Goal: Information Seeking & Learning: Learn about a topic

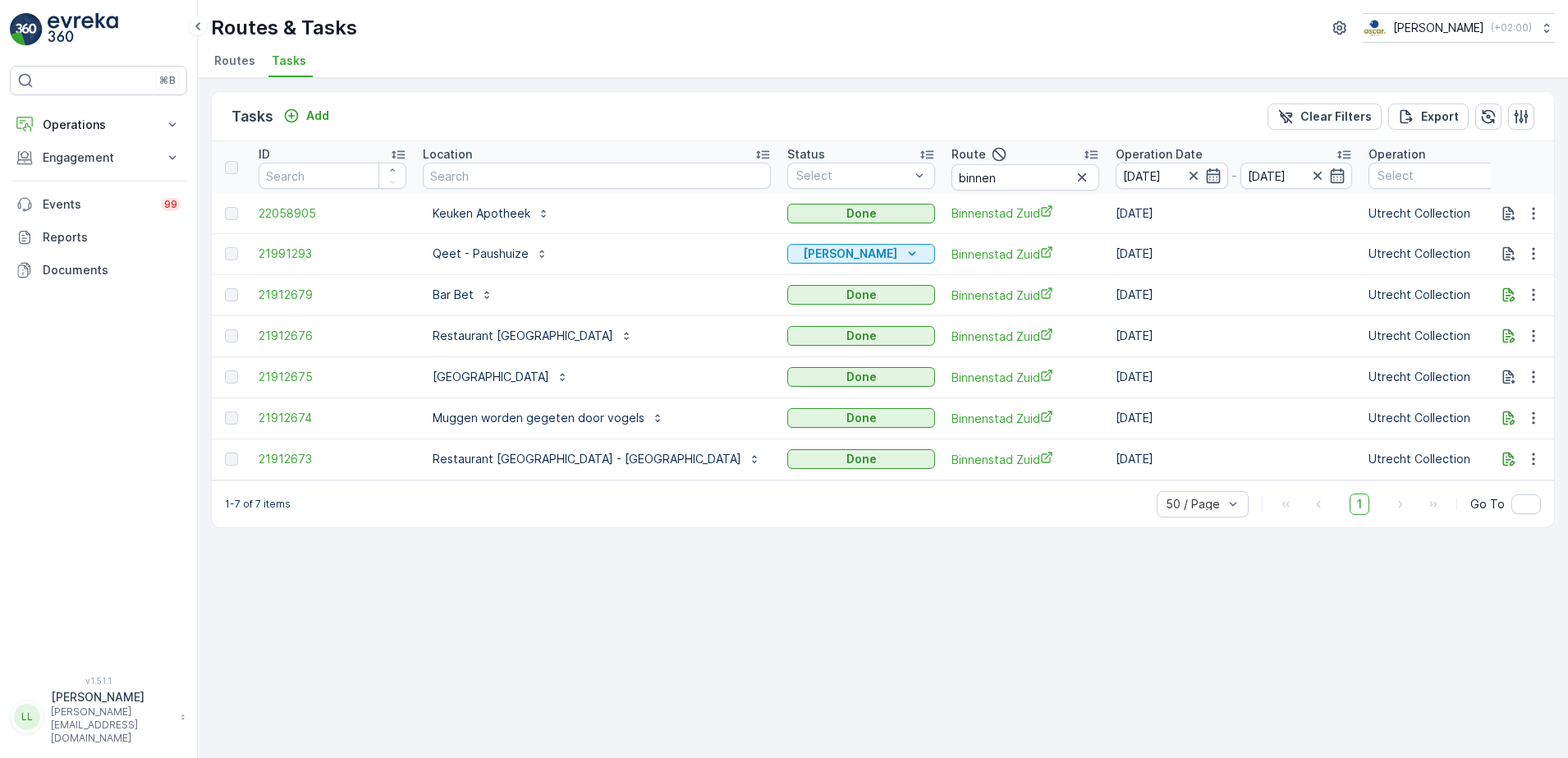
click at [264, 55] on ul "Routes Tasks" at bounding box center [876, 63] width 1330 height 28
click at [240, 62] on span "Routes" at bounding box center [235, 61] width 41 height 16
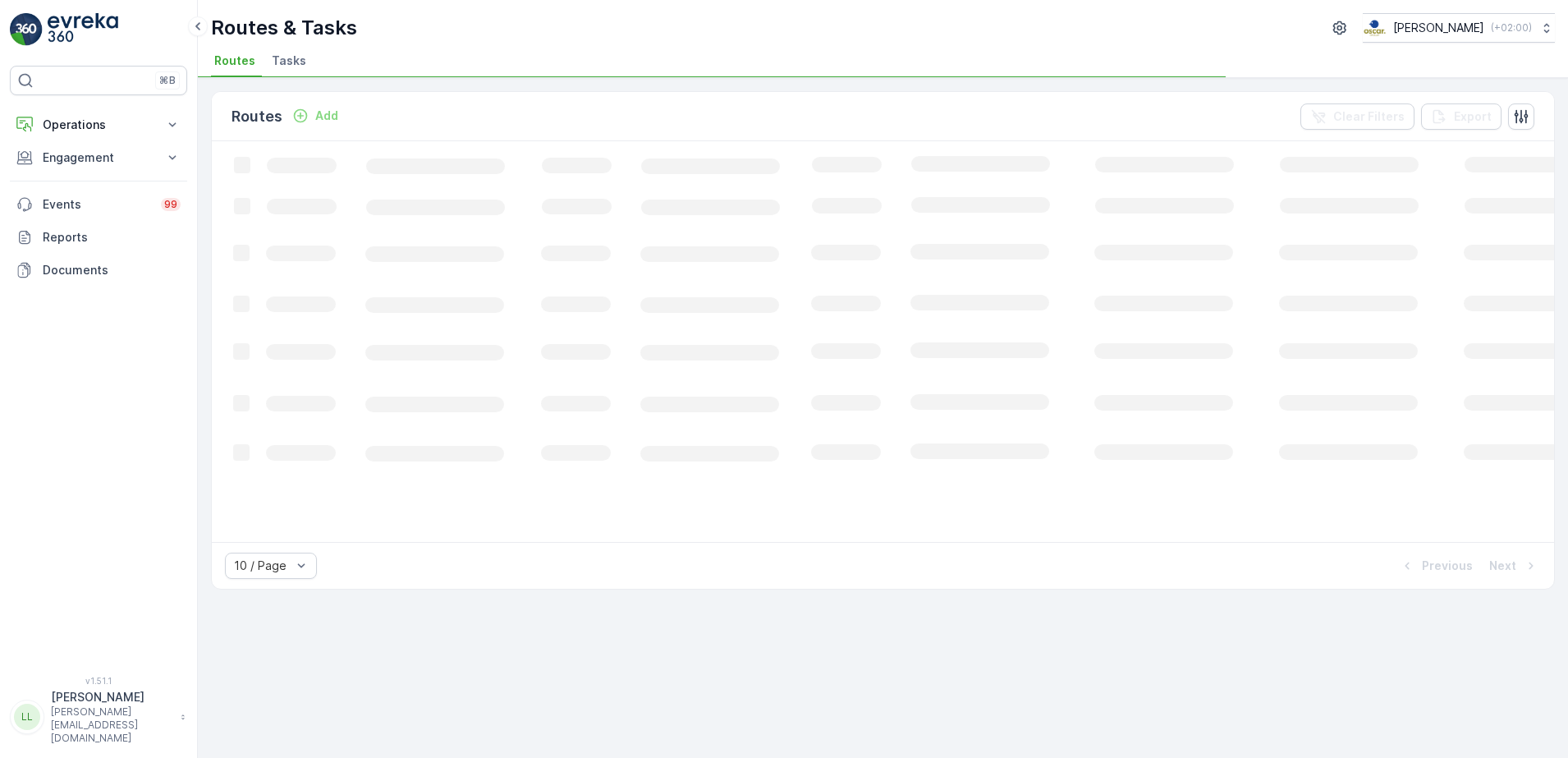
click at [281, 55] on span "Tasks" at bounding box center [289, 61] width 35 height 16
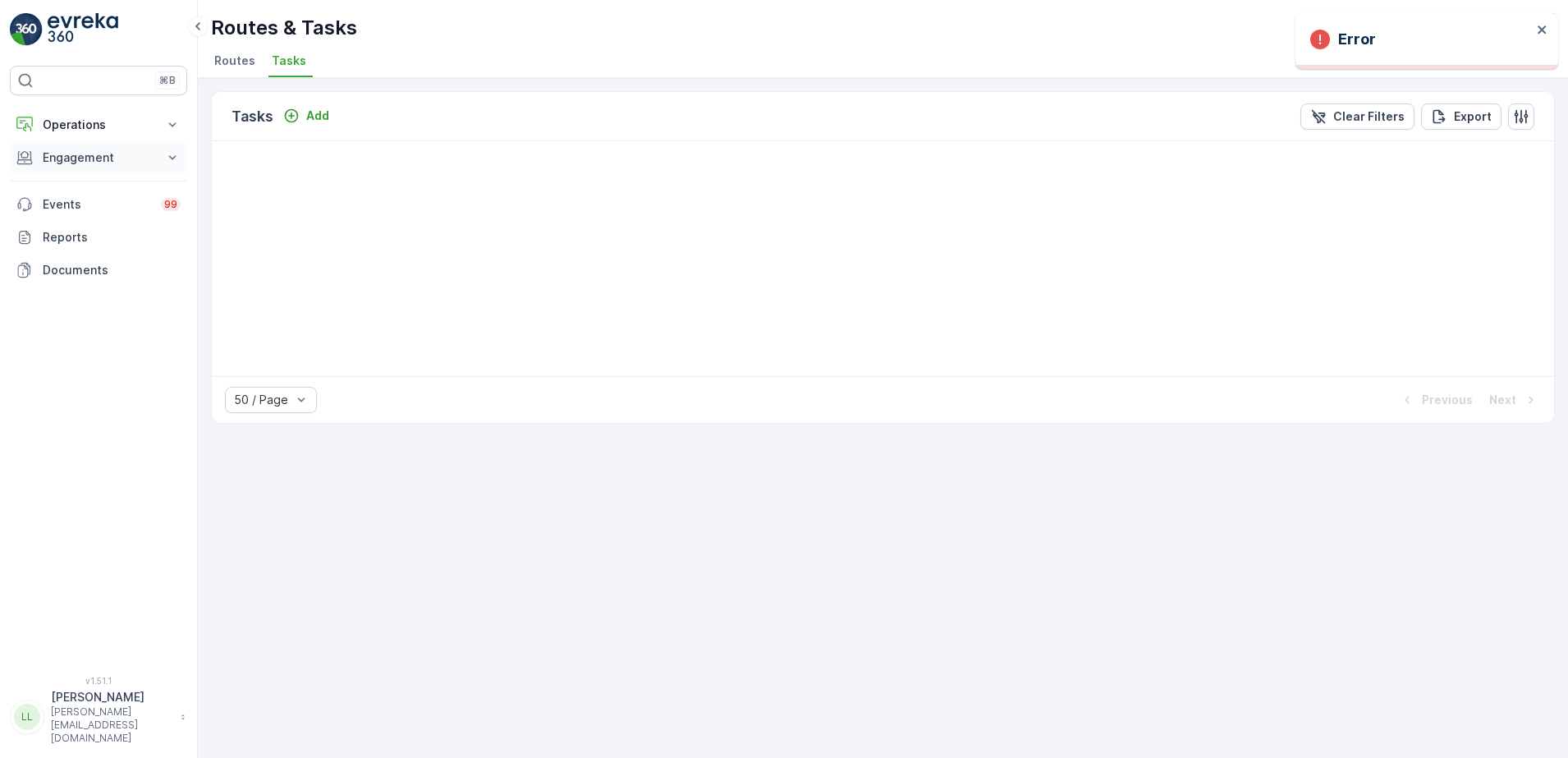
click at [100, 147] on button "Engagement" at bounding box center [98, 157] width 177 height 33
click at [97, 120] on p "Operations" at bounding box center [98, 124] width 112 height 16
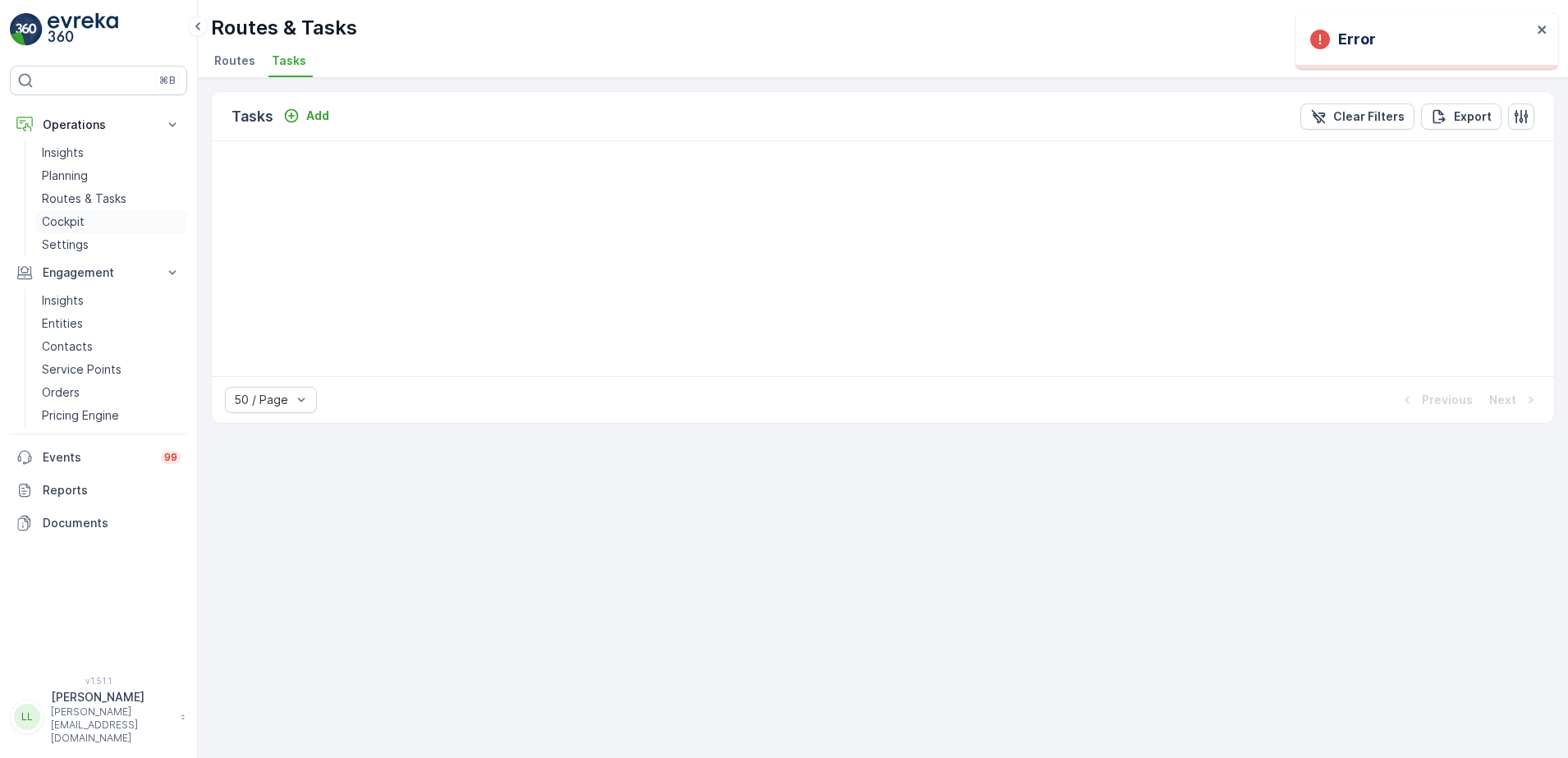
click at [72, 220] on p "Cockpit" at bounding box center [63, 222] width 43 height 16
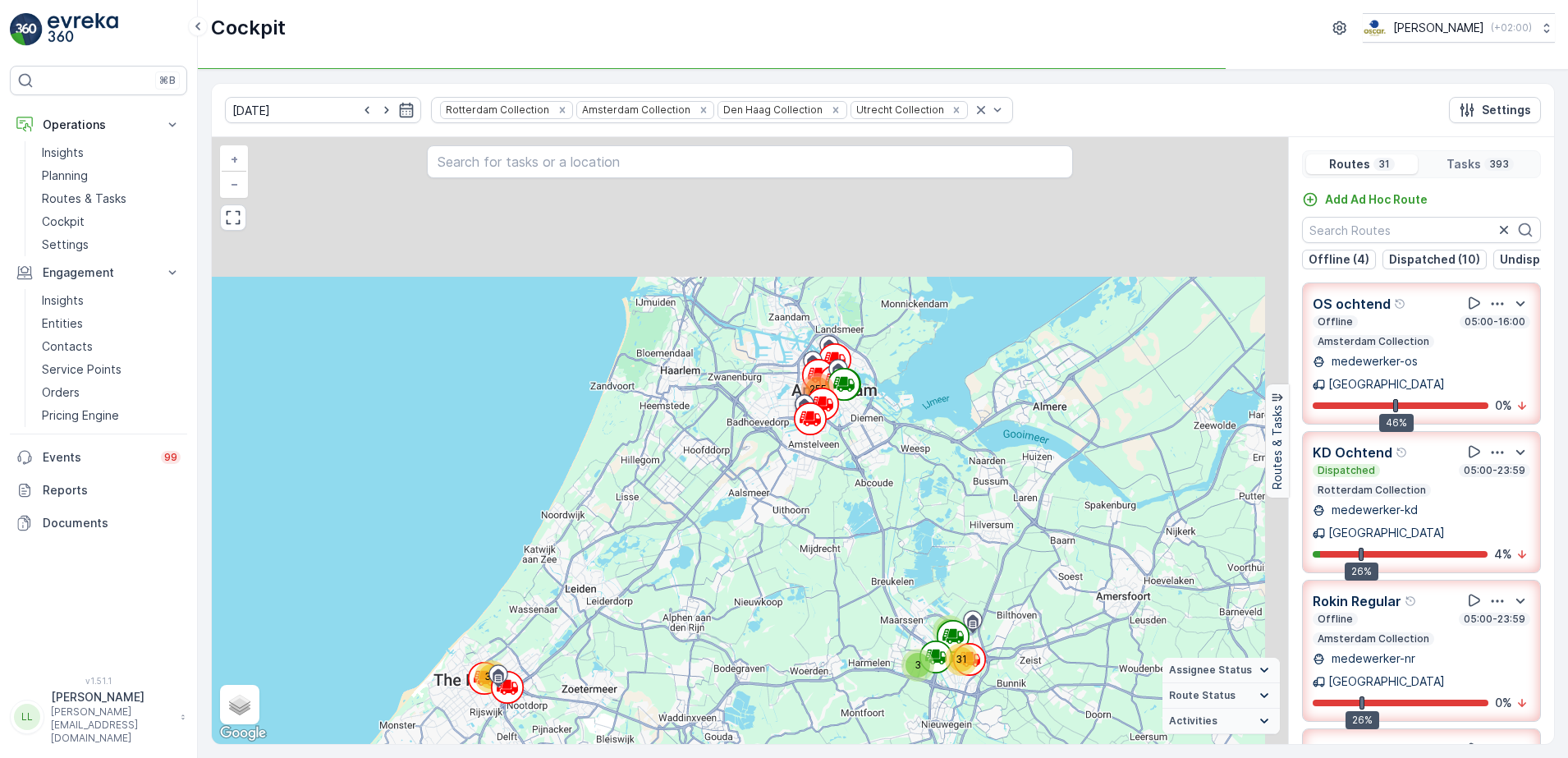
drag, startPoint x: 878, startPoint y: 299, endPoint x: 841, endPoint y: 518, distance: 222.1
click at [841, 518] on div "3 8 31 33 63 255 + − Satellite Roadmap Terrain Hybrid Leaflet Keyboard shortcut…" at bounding box center [750, 440] width 1077 height 607
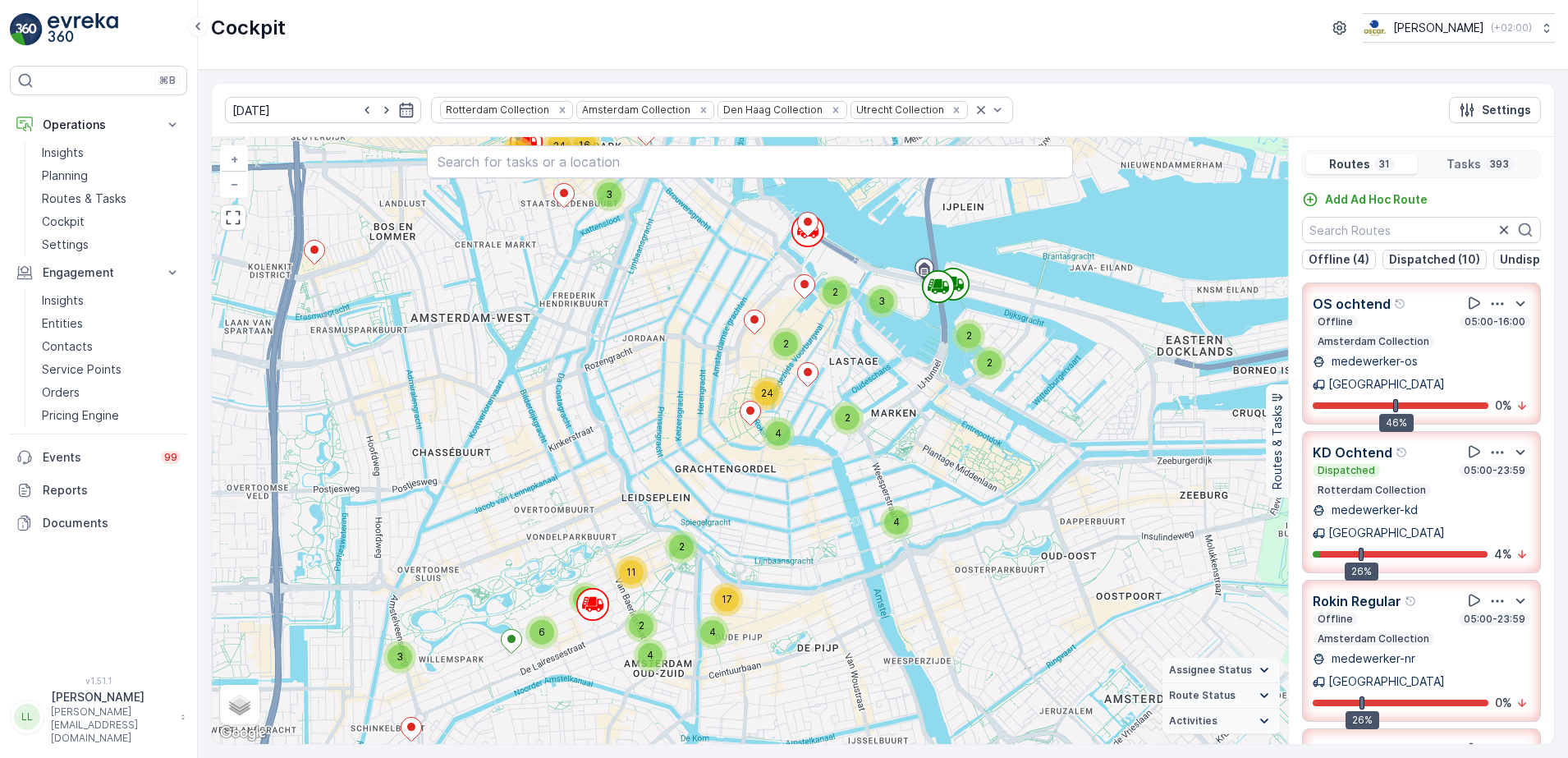
drag, startPoint x: 725, startPoint y: 375, endPoint x: 764, endPoint y: 564, distance: 193.0
click at [764, 564] on div "2 2 2 2 4 2 3 6 6 2 5 3 2 2 2 3 9 2 3 3 7 3 8 4 22 3 2 3 3 2 16 11 24 4 2 3 2 2…" at bounding box center [750, 440] width 1077 height 607
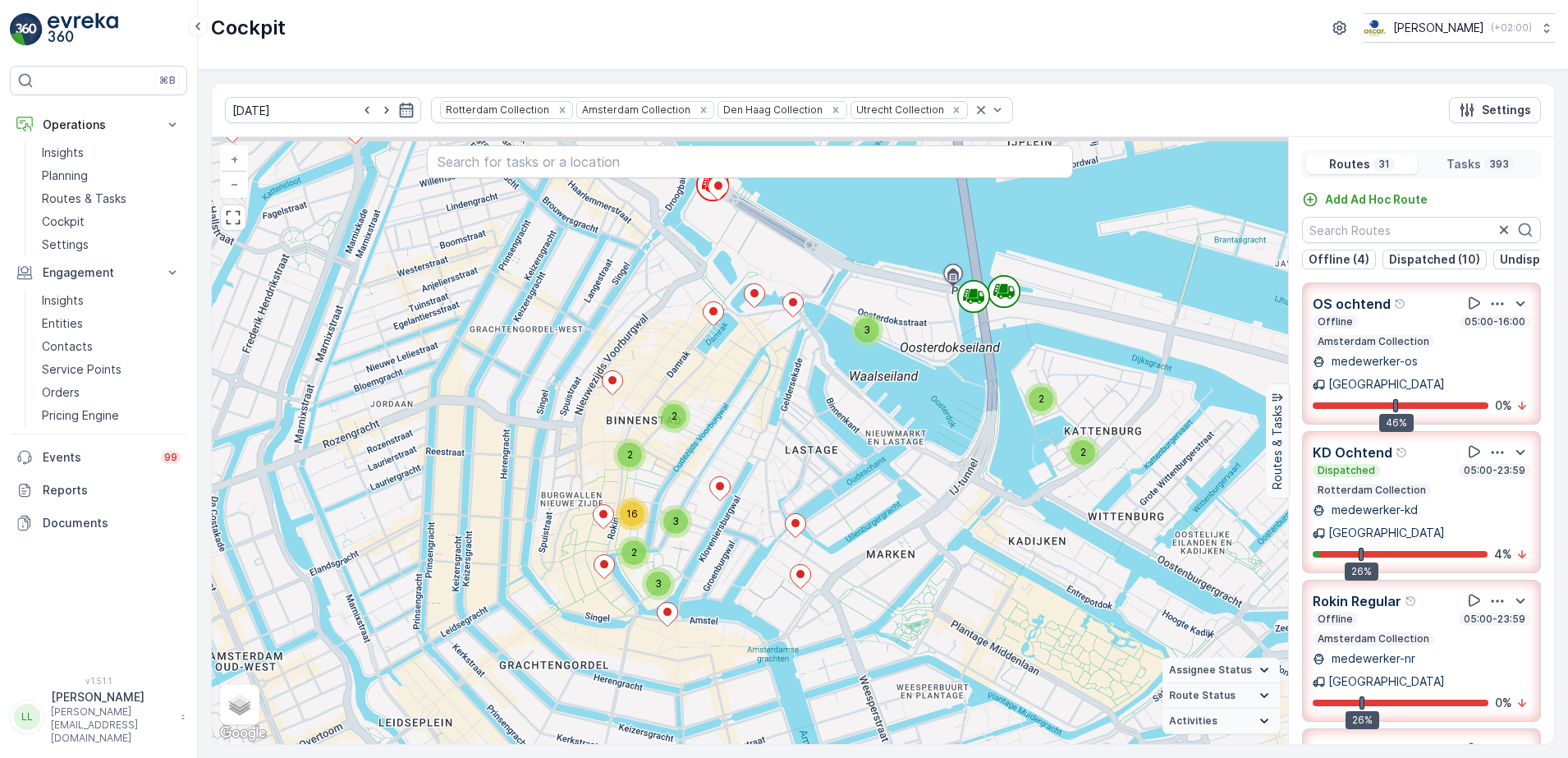
drag, startPoint x: 869, startPoint y: 367, endPoint x: 833, endPoint y: 419, distance: 63.2
click at [833, 419] on div "2 2 2 3 2 2 2 3 6 2 3 3 2 2 2 3 2 3 3 3 5 2 2 2 2 3 2 2 7 11 2 2 2 2 3 2 10 3 4…" at bounding box center [750, 440] width 1077 height 607
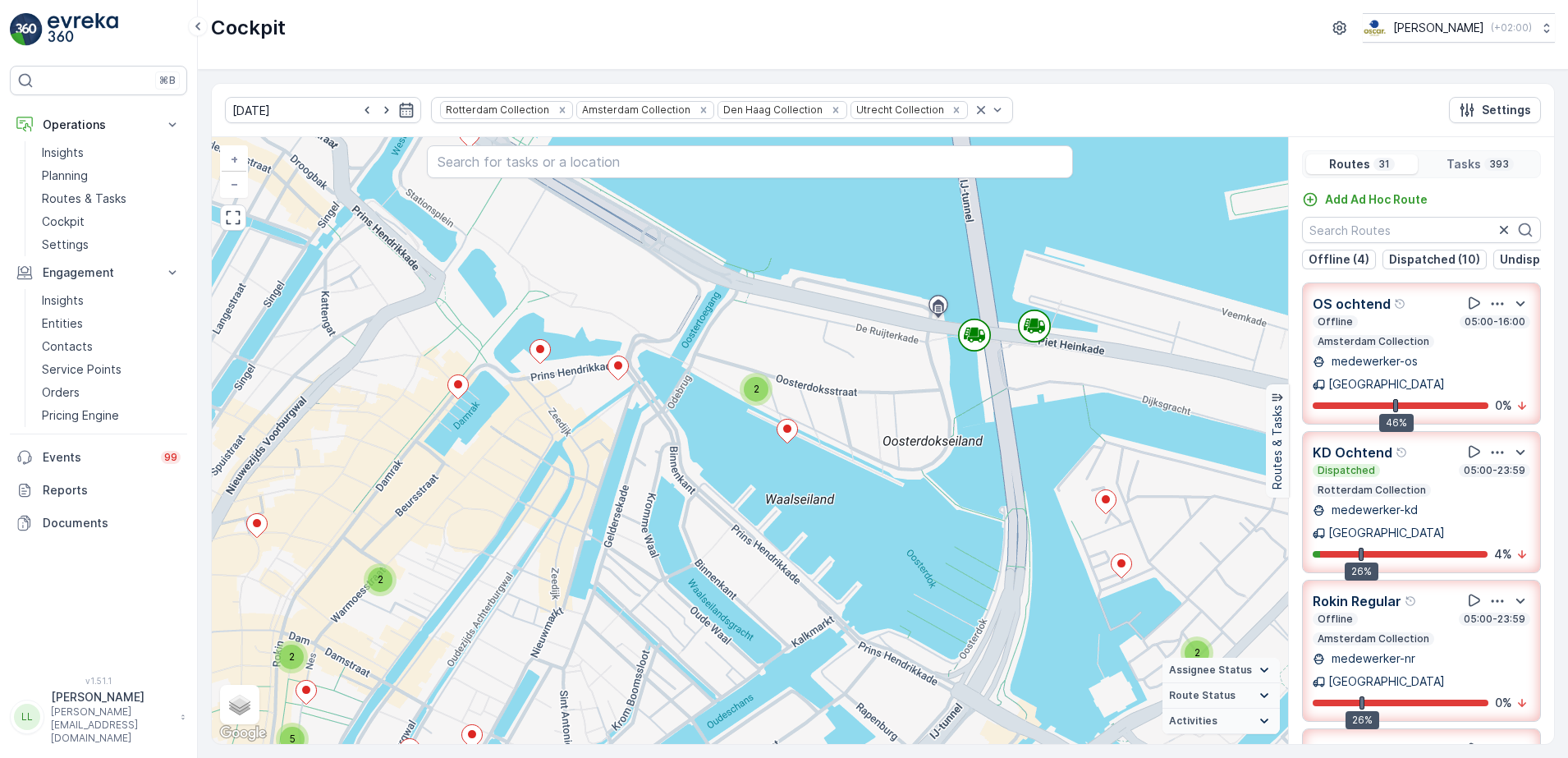
drag, startPoint x: 916, startPoint y: 337, endPoint x: 791, endPoint y: 492, distance: 199.1
click at [791, 492] on div "2 2 3 2 2 2 5 2 2 2 2 2 3 2 3 2 2 2 2 2 2 2 2 5 2 3 5 2 2 2 2 3 2 3 4 3 3 4 4 7…" at bounding box center [750, 440] width 1077 height 607
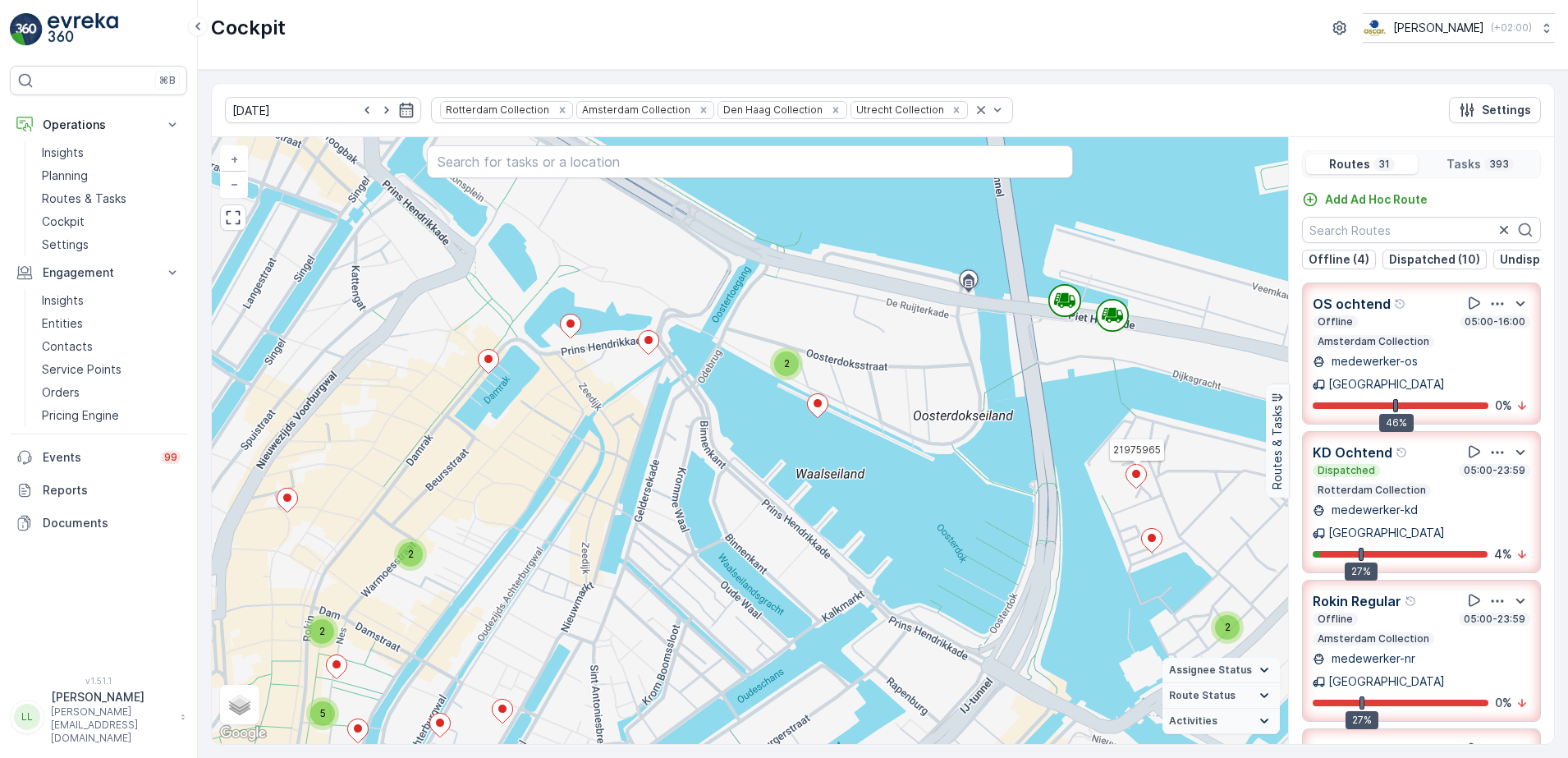
click at [1140, 476] on icon at bounding box center [1136, 476] width 21 height 24
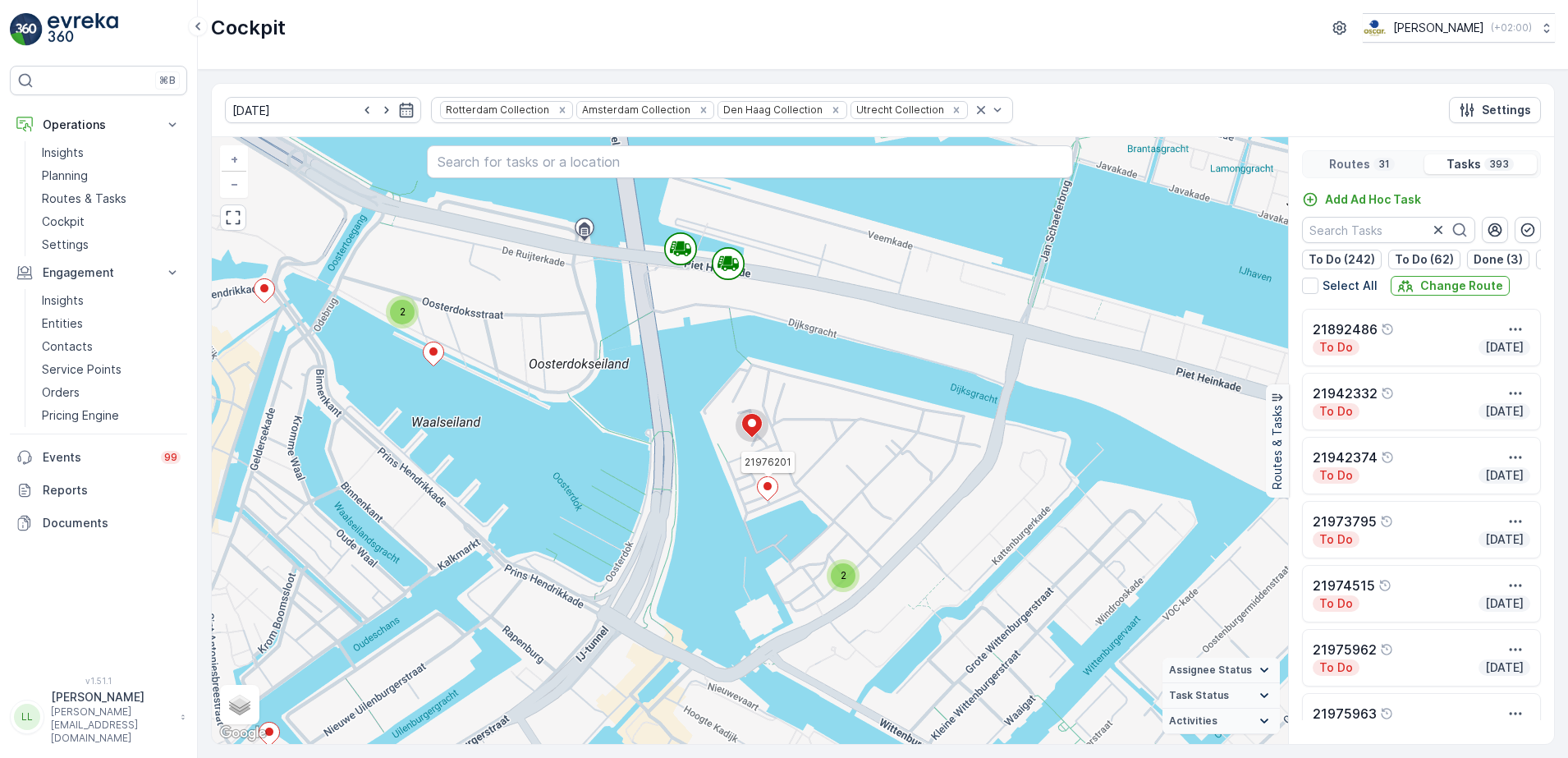
click at [767, 484] on ellipse at bounding box center [767, 485] width 8 height 8
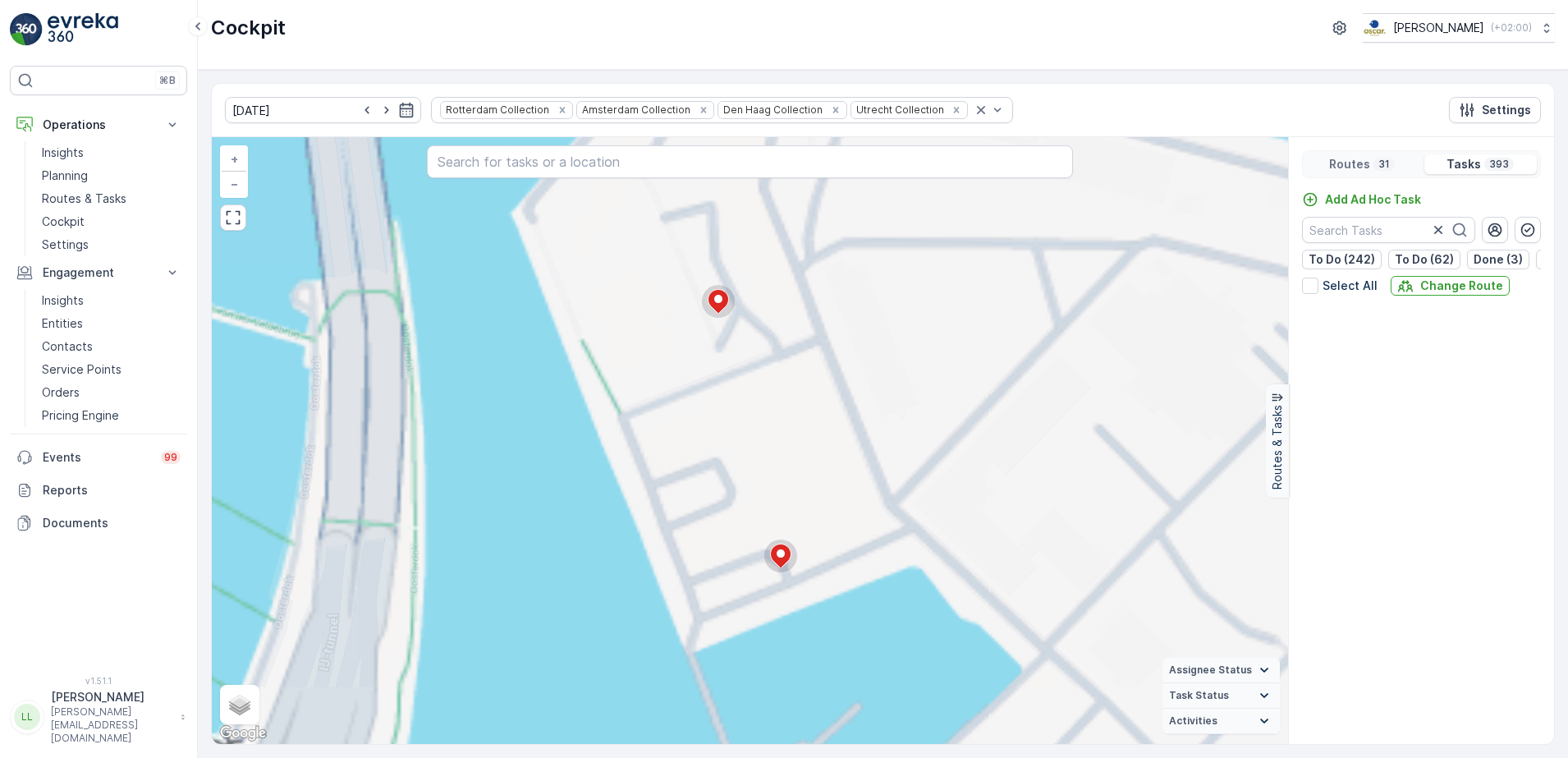
scroll to position [14772, 0]
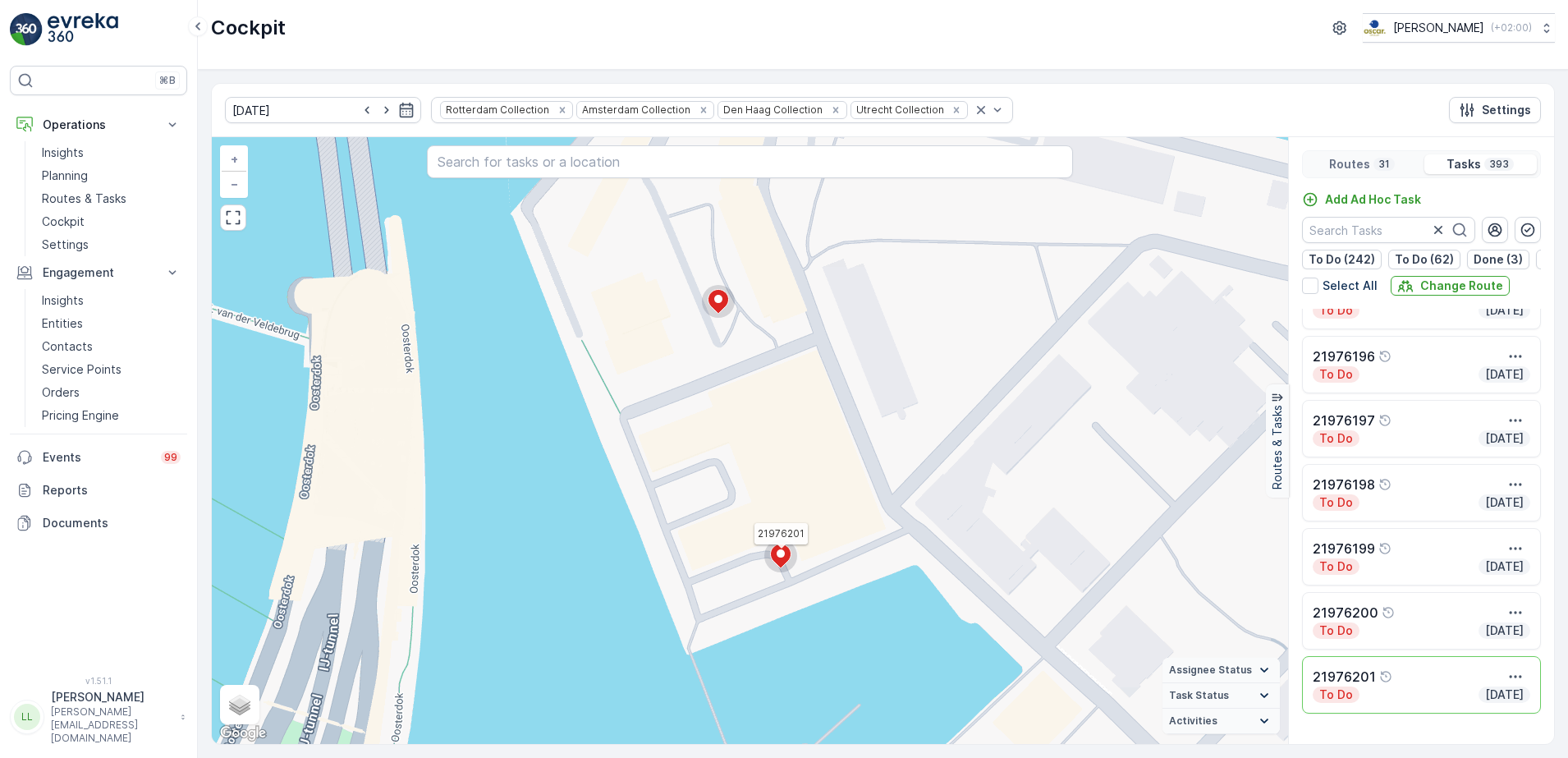
click at [784, 547] on icon at bounding box center [781, 556] width 21 height 24
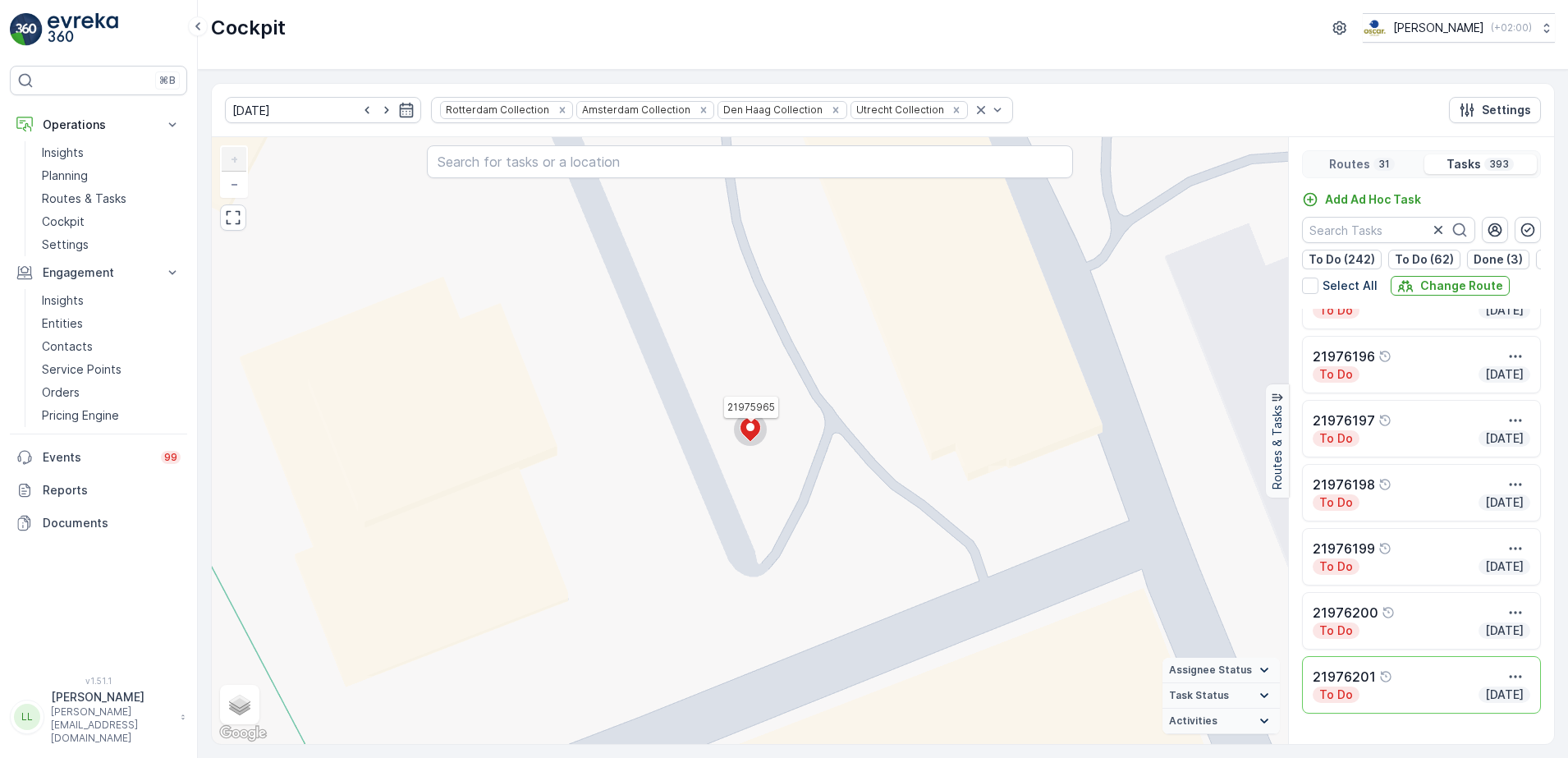
click at [754, 430] on icon at bounding box center [750, 430] width 21 height 24
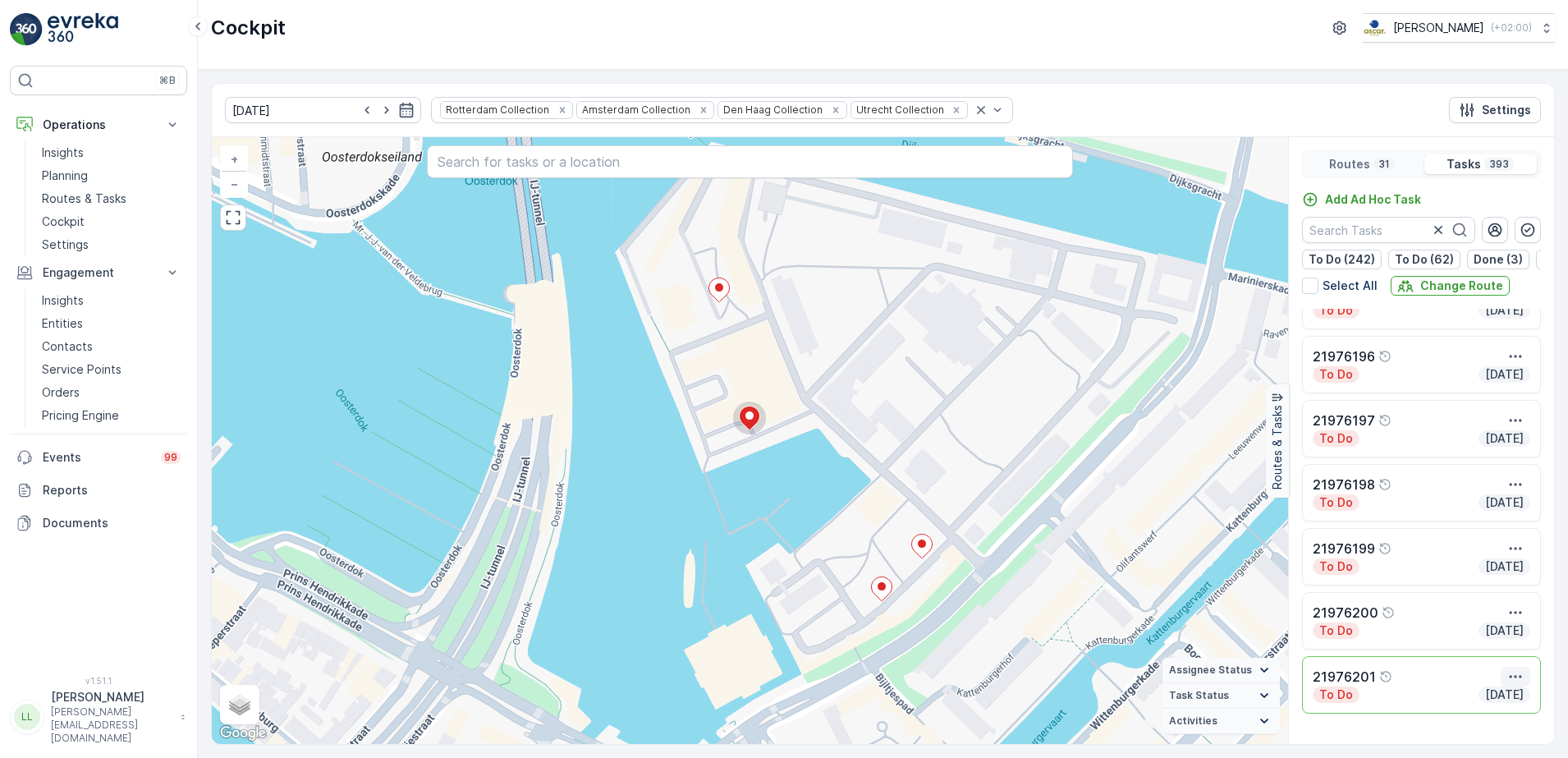
click at [1513, 685] on icon "button" at bounding box center [1515, 677] width 16 height 16
click at [1401, 686] on div "21976201" at bounding box center [1421, 677] width 217 height 20
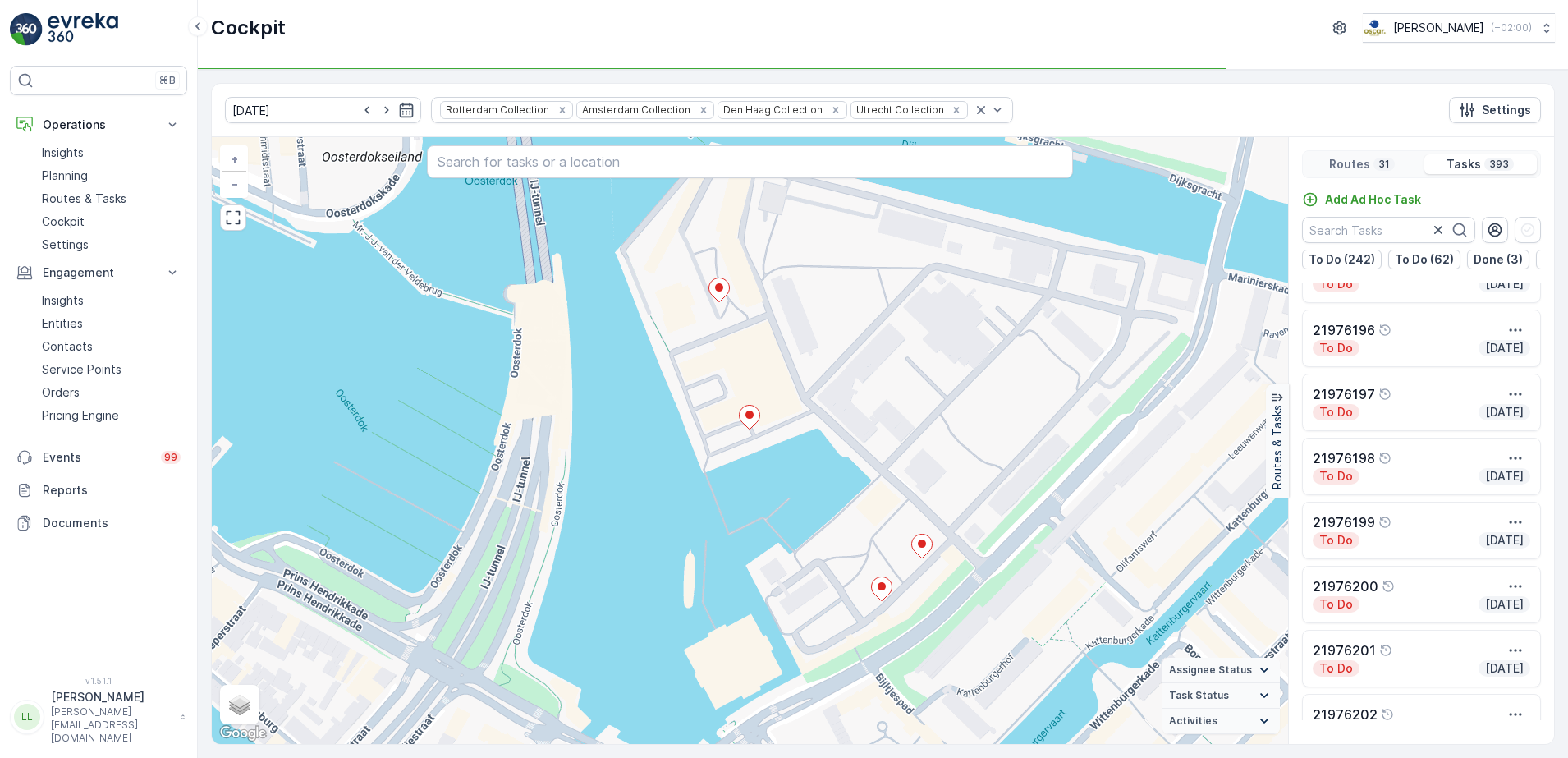
click at [1425, 661] on div "21976201" at bounding box center [1421, 651] width 217 height 20
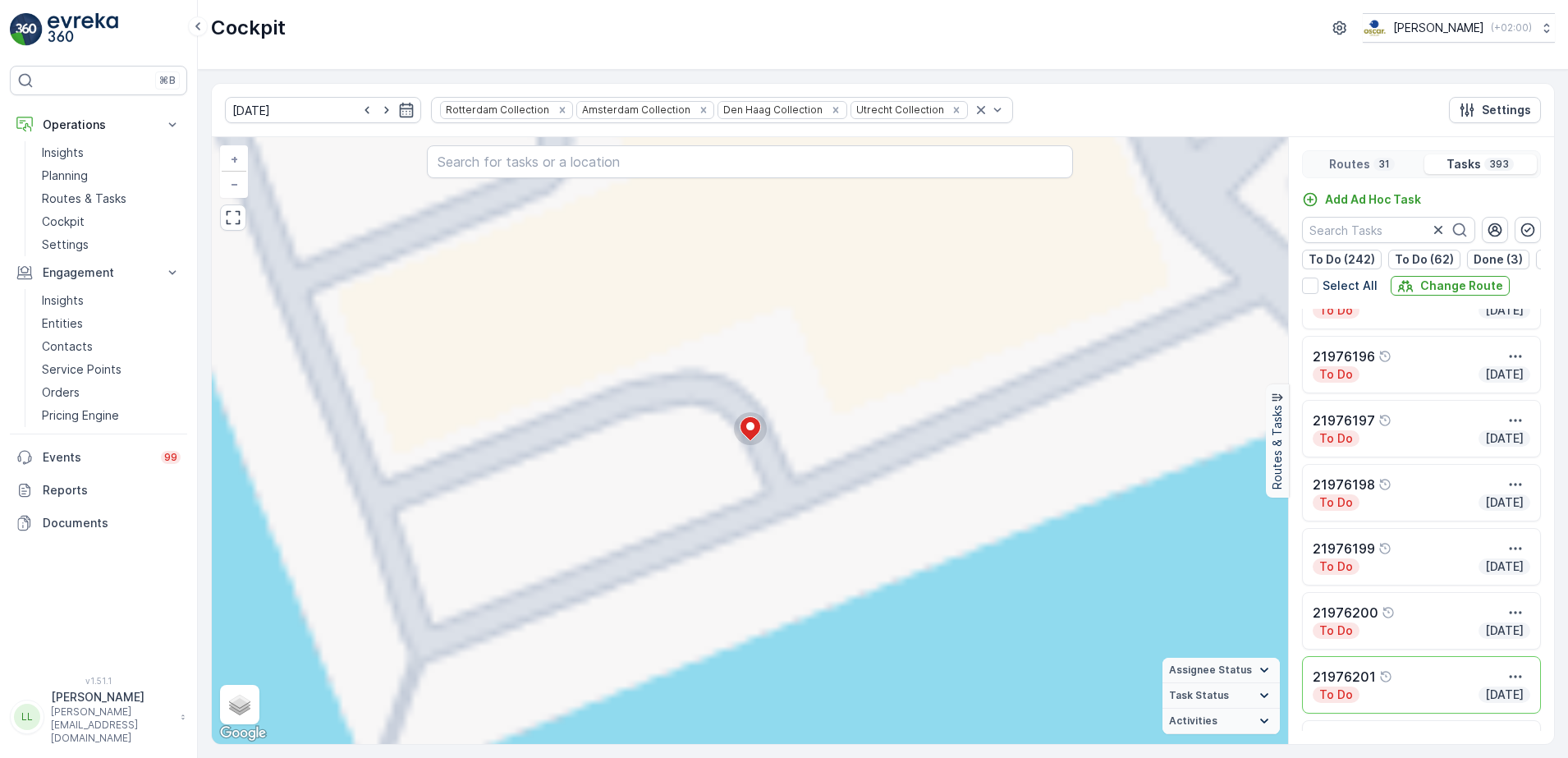
click at [1413, 701] on div "To Do Today" at bounding box center [1421, 695] width 217 height 16
click at [1413, 701] on div "21976201 To Do Today" at bounding box center [1421, 688] width 265 height 64
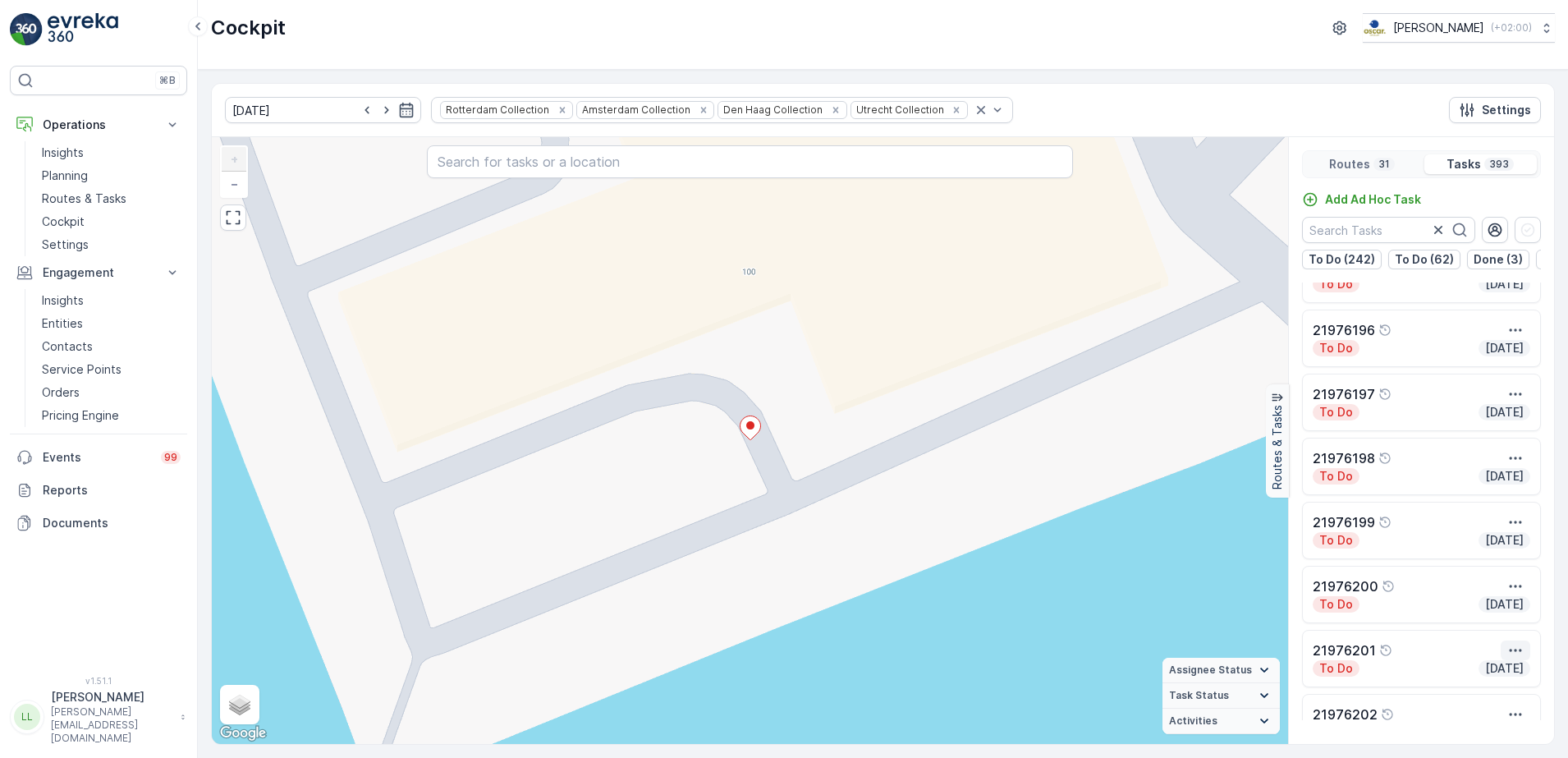
click at [1522, 656] on button "button" at bounding box center [1515, 651] width 29 height 20
click at [1520, 555] on span "See More Details" at bounding box center [1485, 550] width 96 height 16
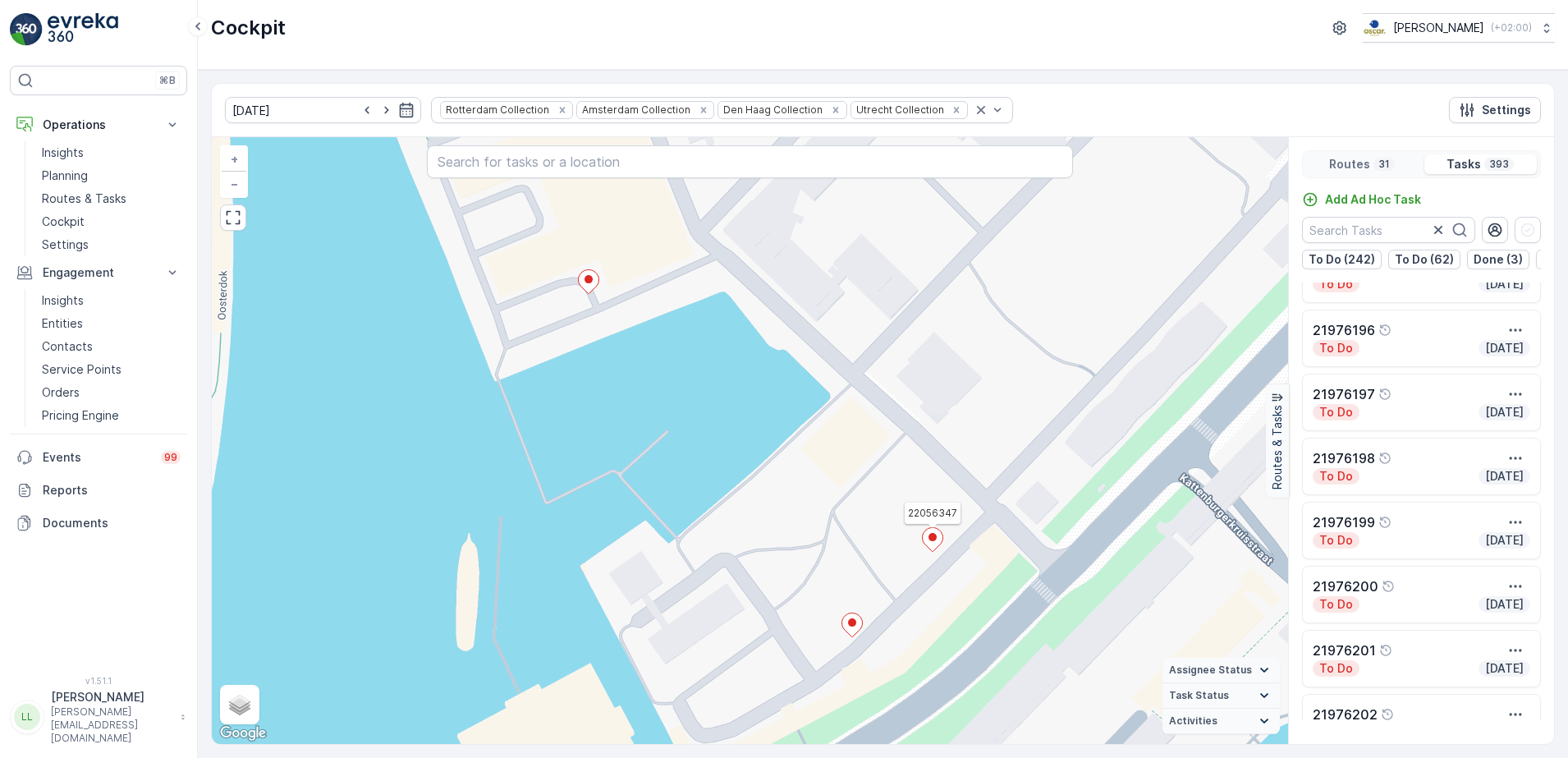
click at [935, 539] on ellipse at bounding box center [932, 536] width 8 height 8
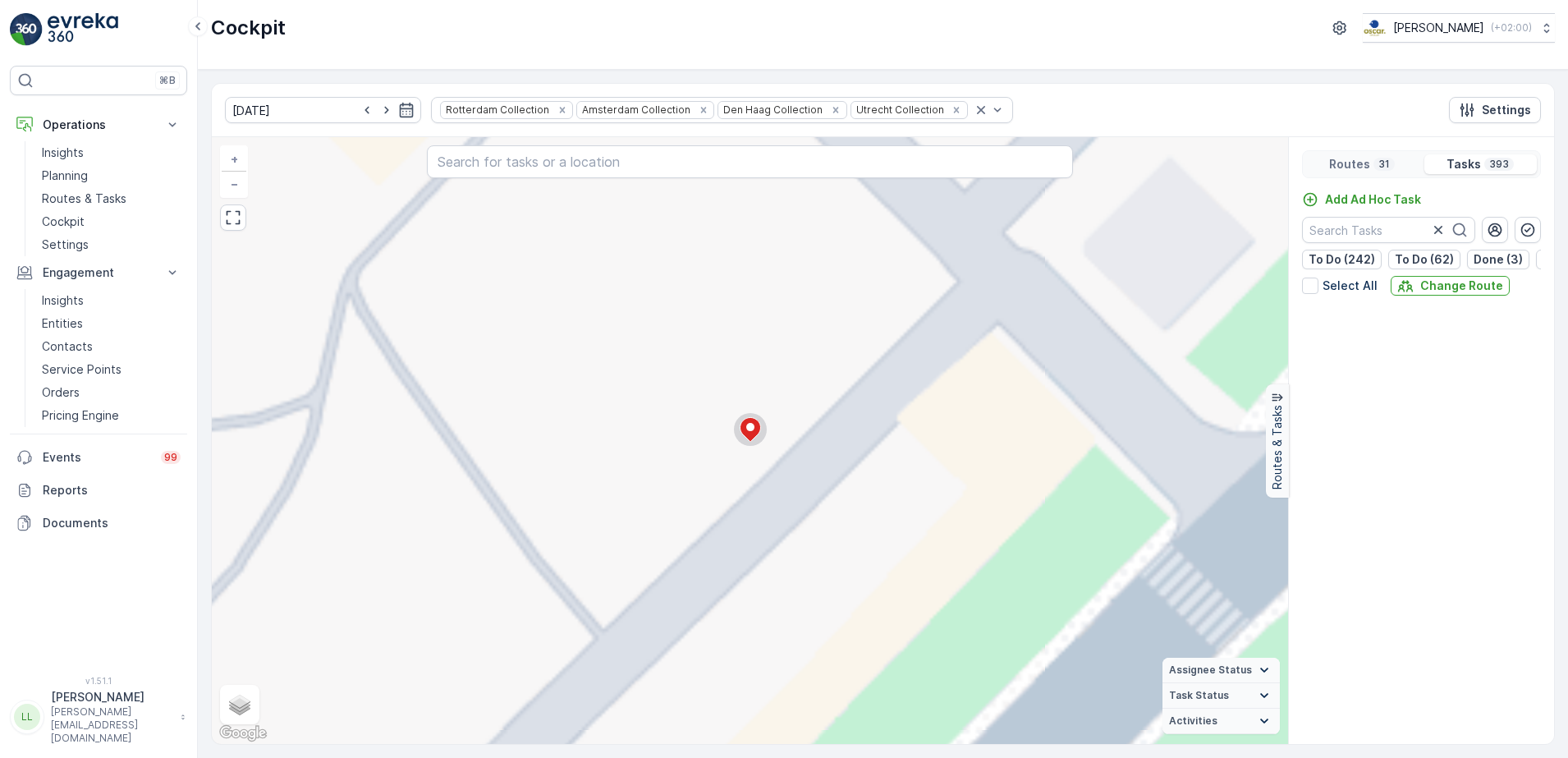
scroll to position [23651, 0]
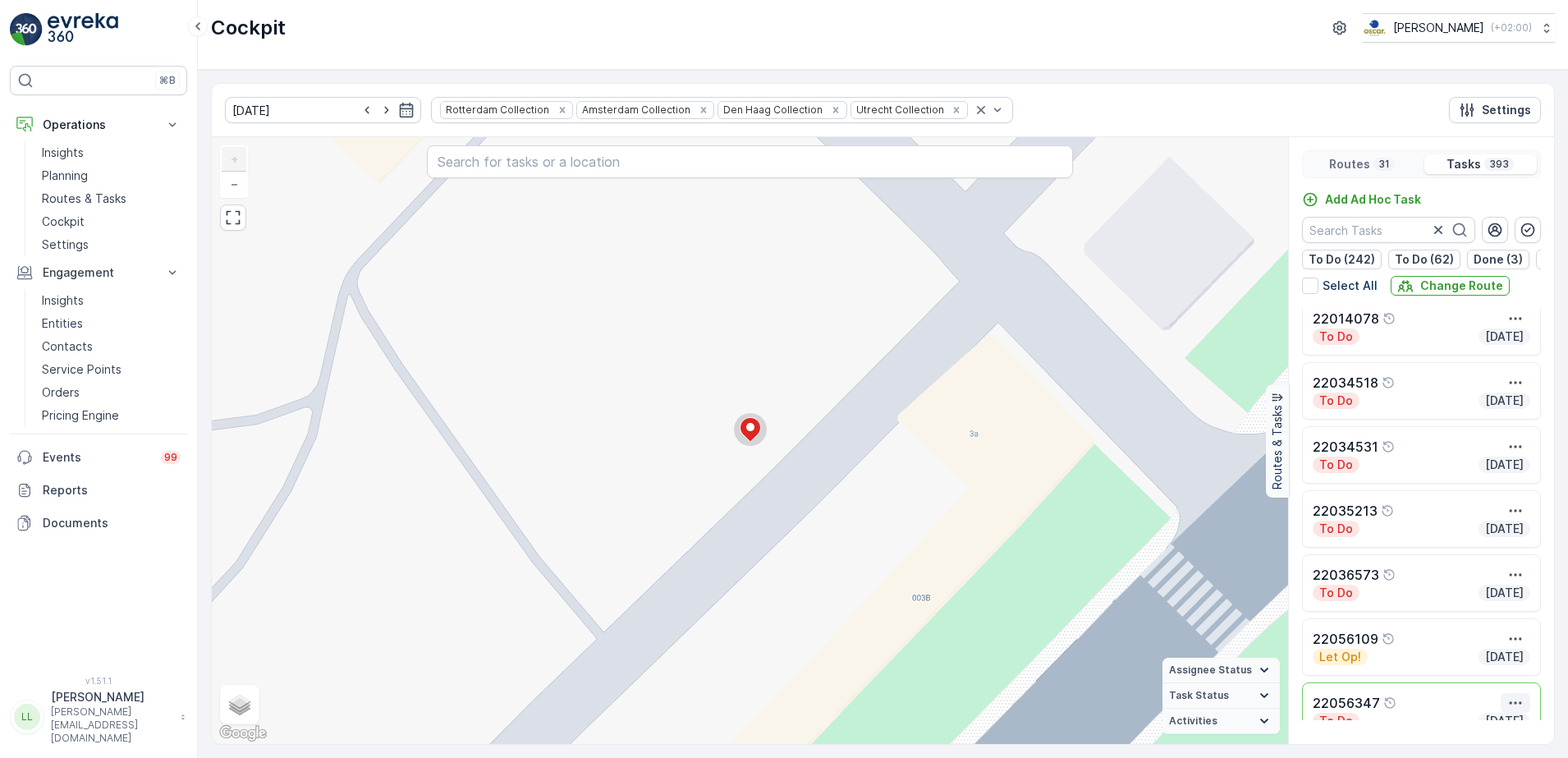
click at [1513, 712] on icon "button" at bounding box center [1515, 703] width 16 height 16
click at [1491, 611] on span "See More Details" at bounding box center [1485, 602] width 96 height 16
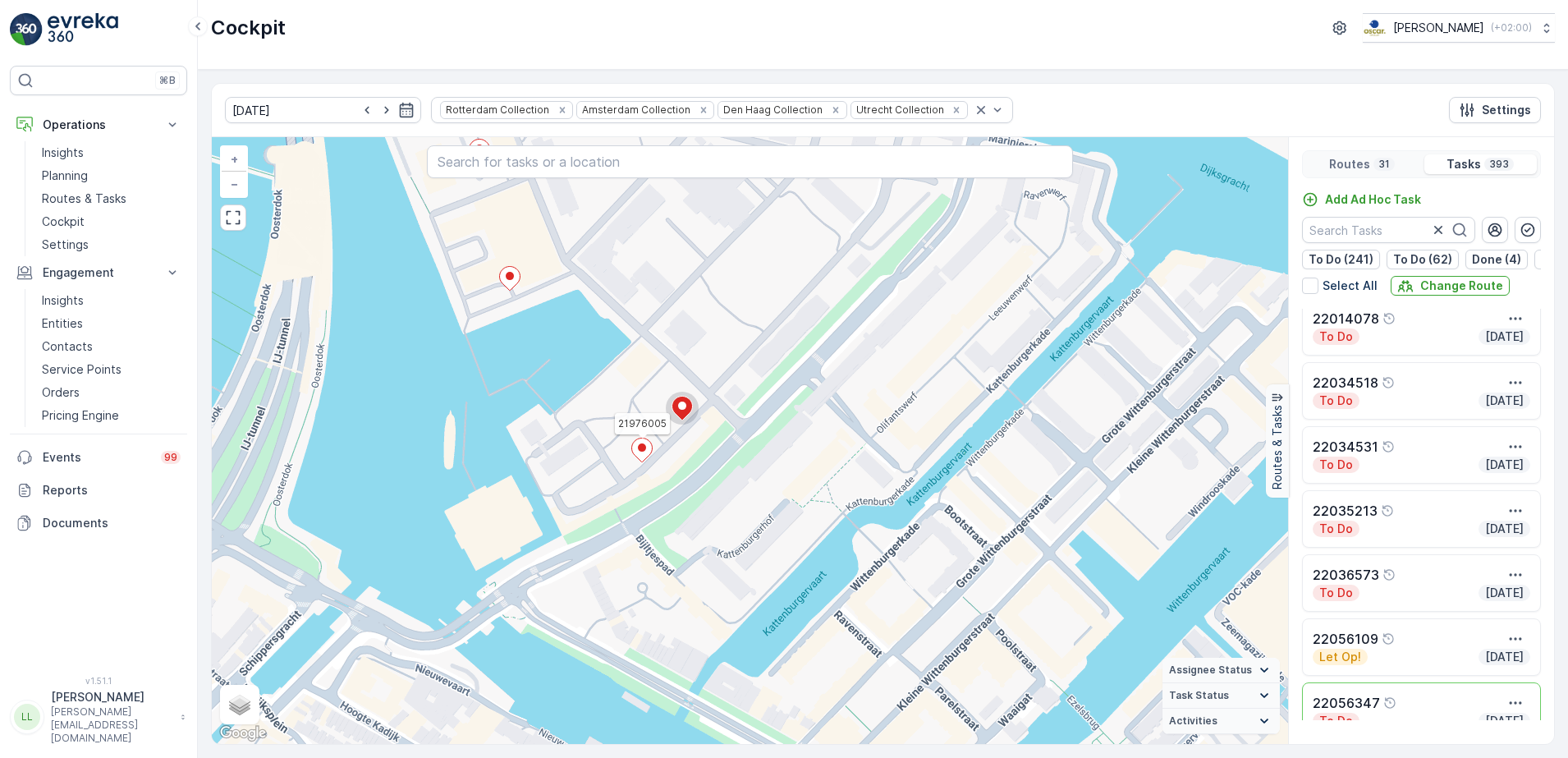
click at [640, 450] on ellipse at bounding box center [641, 447] width 8 height 8
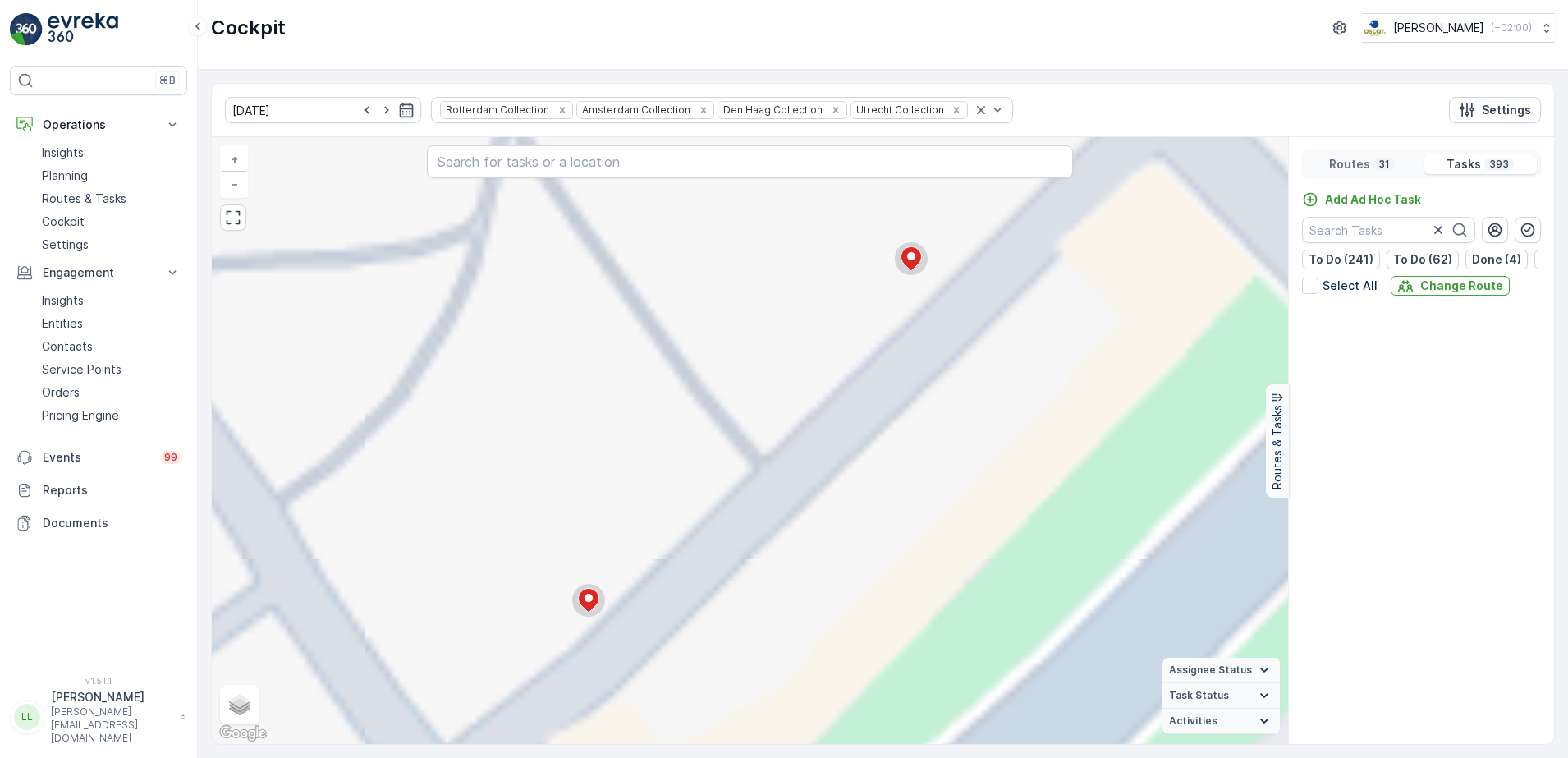
scroll to position [3011, 0]
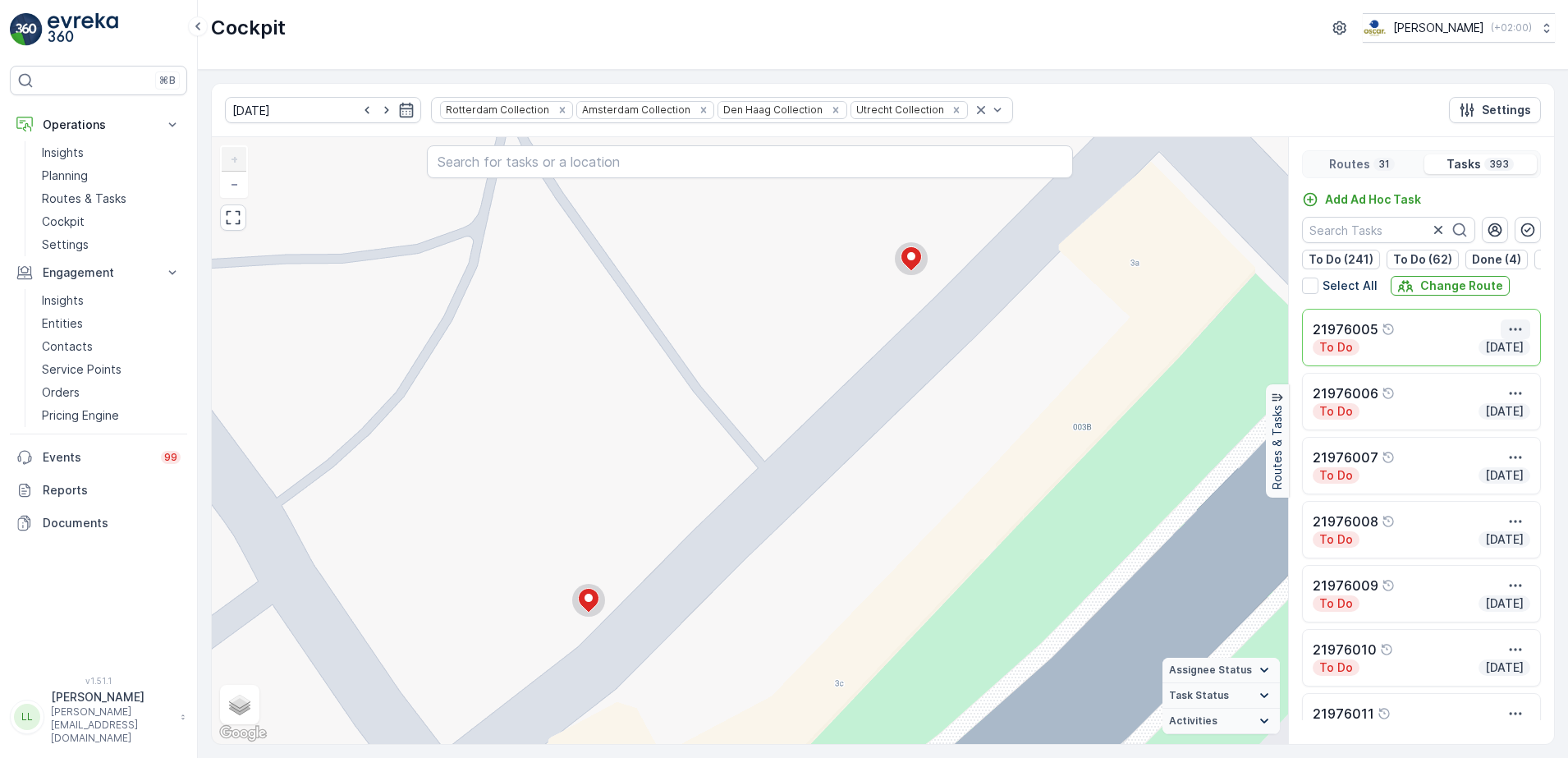
click at [1515, 334] on icon "button" at bounding box center [1515, 329] width 16 height 16
click at [1491, 364] on span "See More Details" at bounding box center [1499, 365] width 96 height 16
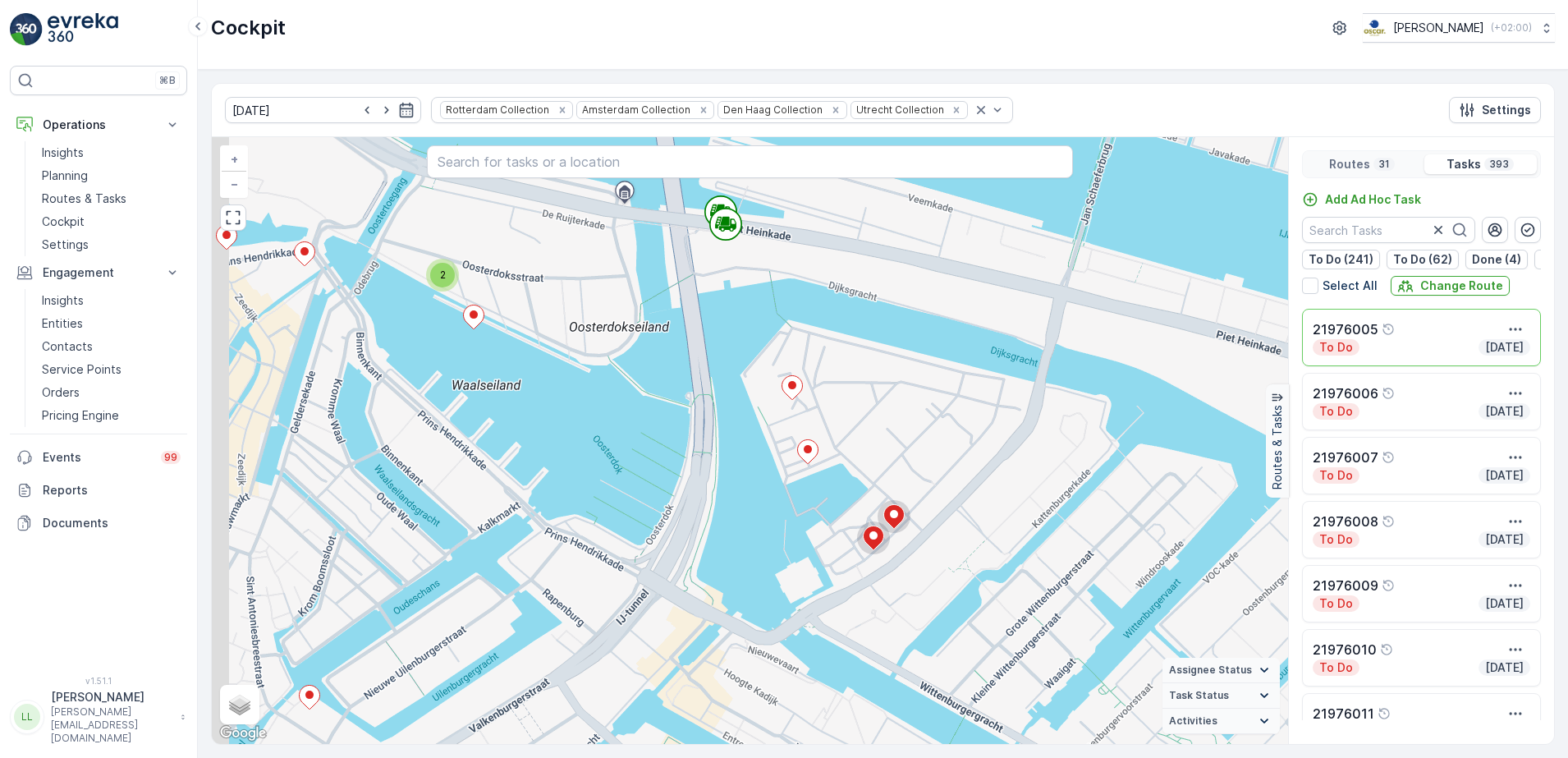
drag, startPoint x: 556, startPoint y: 400, endPoint x: 792, endPoint y: 485, distance: 250.8
click at [812, 511] on div "2 2 2 3 2 2 5 2 2 2 2 3 2 2 3 2 2 2 2 2 2 2 2 5 2 3 5 2 2 2 2 2 3 2 3 5 3 4 4 7…" at bounding box center [750, 440] width 1077 height 607
click at [476, 310] on icon at bounding box center [474, 317] width 21 height 25
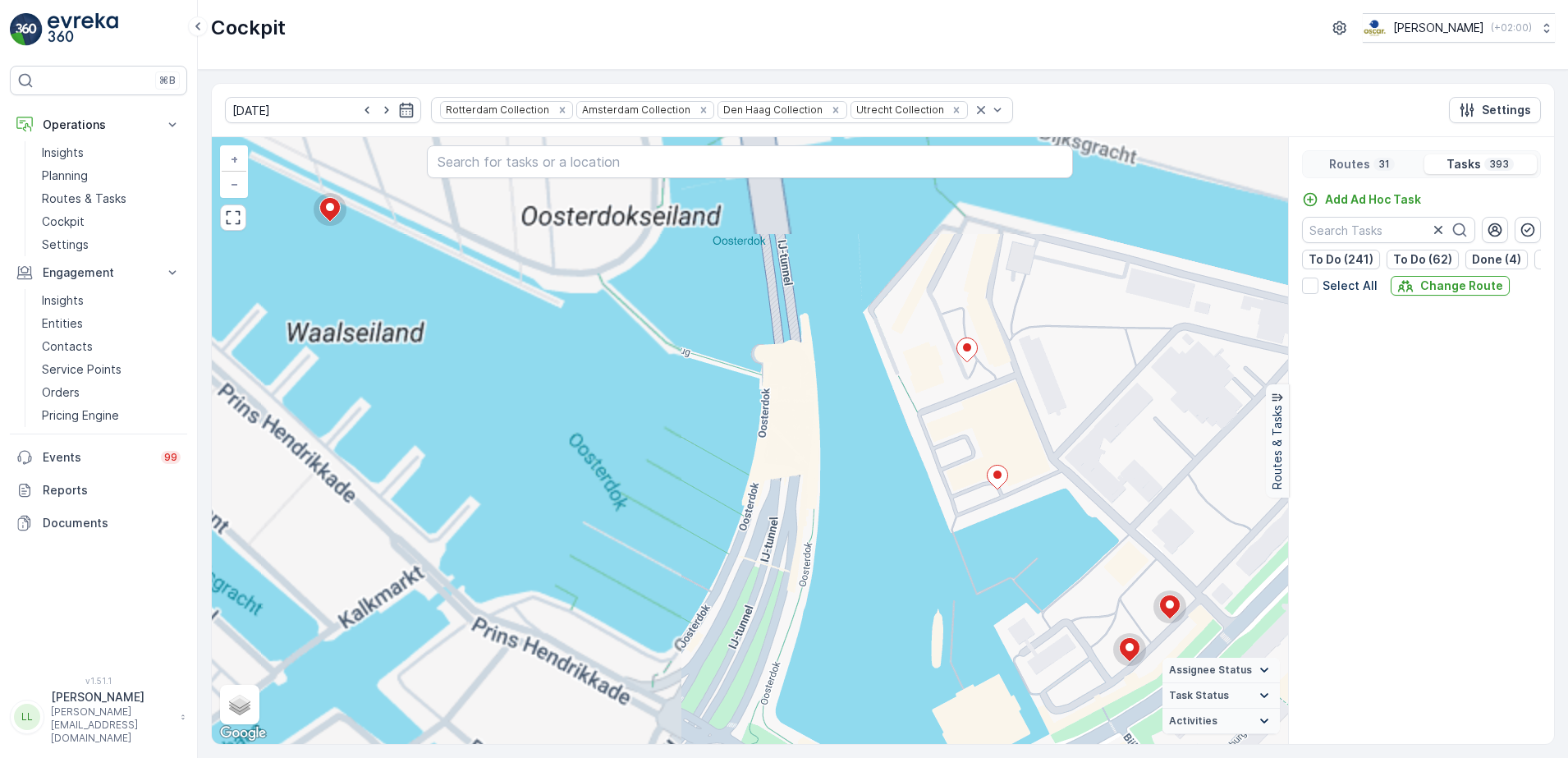
scroll to position [7084, 0]
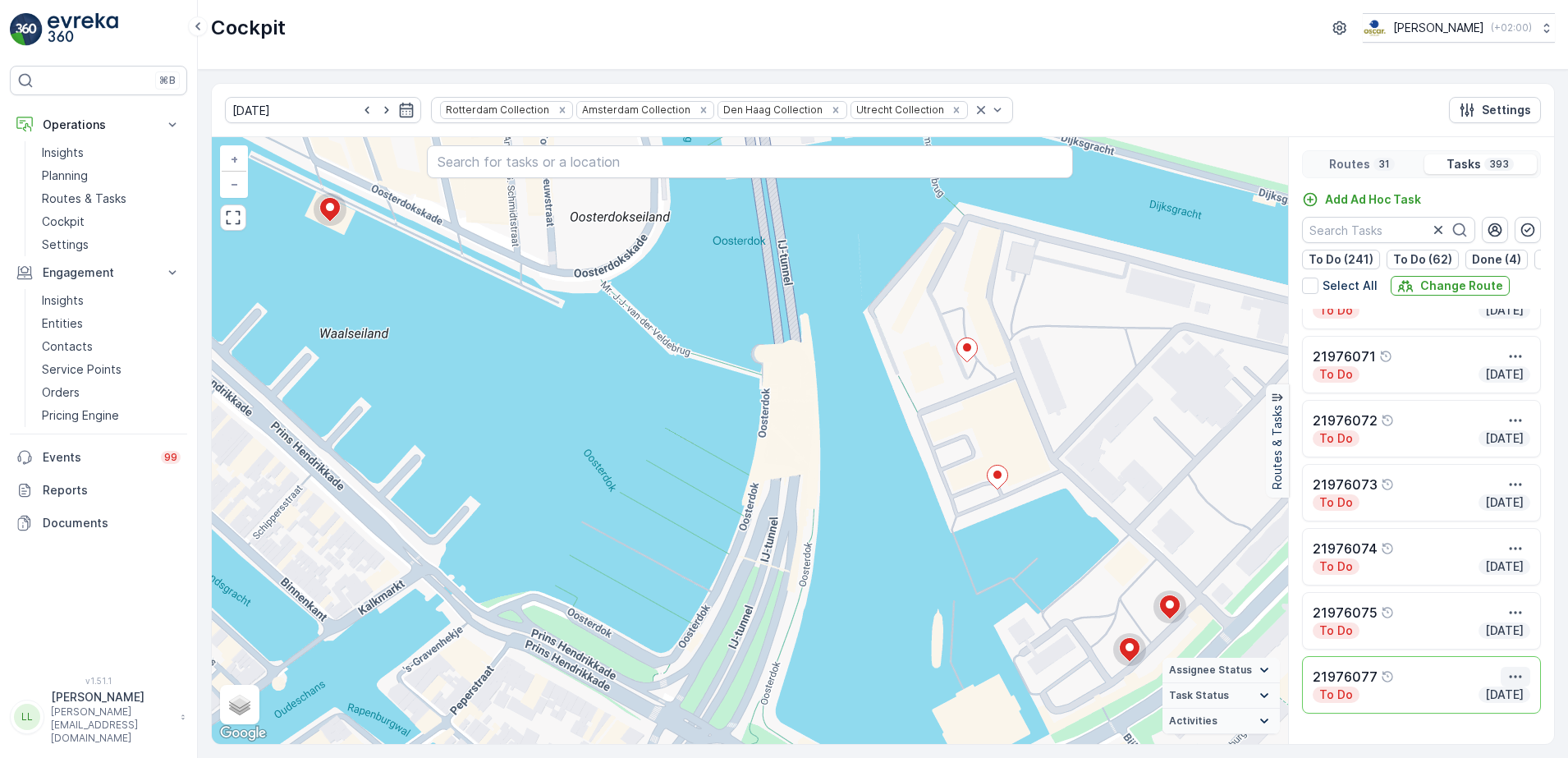
click at [1513, 683] on icon "button" at bounding box center [1515, 677] width 16 height 16
click at [1508, 582] on span "See More Details" at bounding box center [1499, 576] width 96 height 16
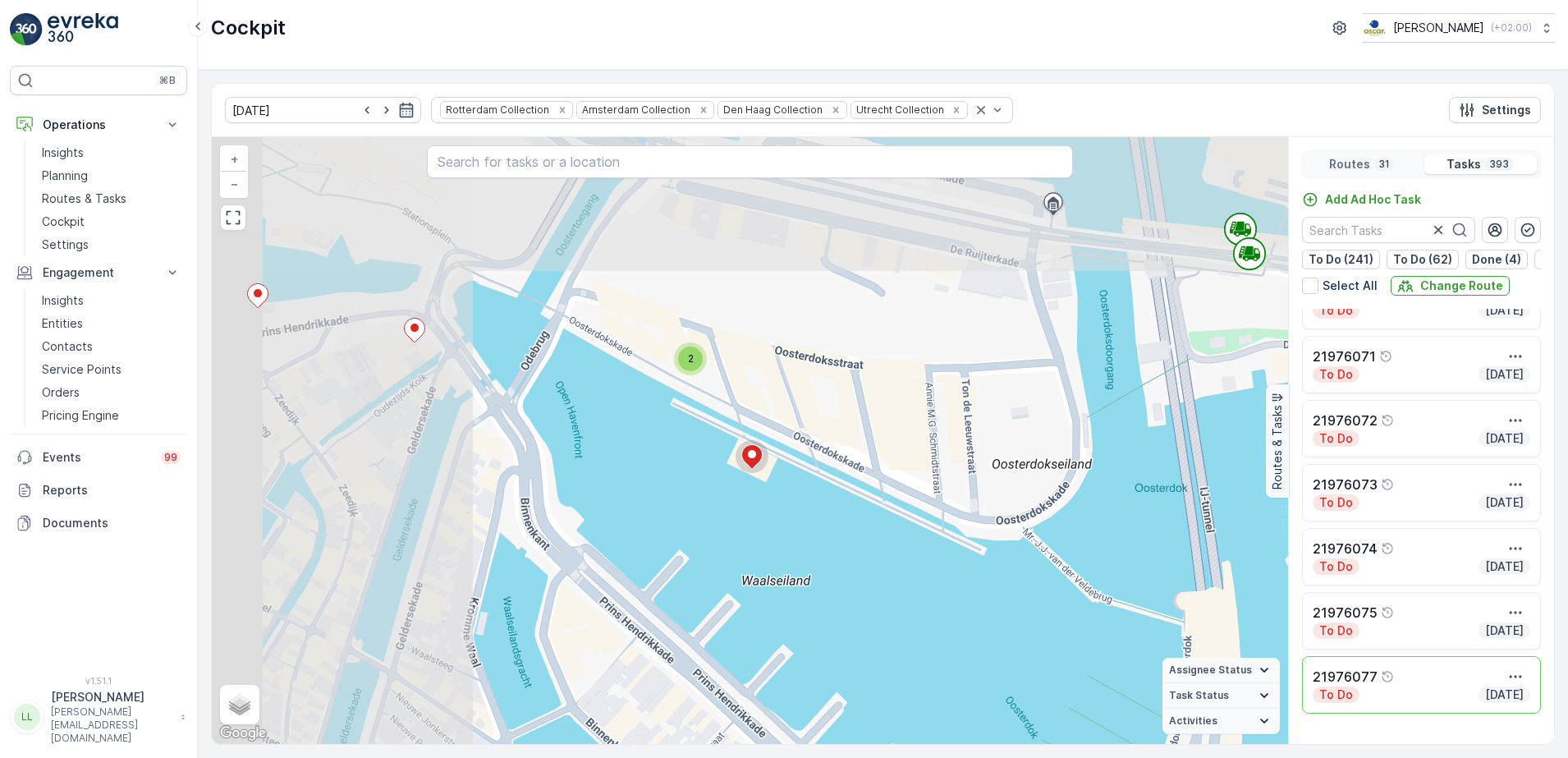
drag, startPoint x: 418, startPoint y: 231, endPoint x: 809, endPoint y: 446, distance: 446.2
click at [809, 446] on div "2 2 2 2 2 2 2 2 2 3 2 2 2 2 2 2 2 2 2 2 4 2 3 2 3 2 2 2 2 2 2 2 4 4 4 6 2 5 2 4…" at bounding box center [750, 440] width 1077 height 607
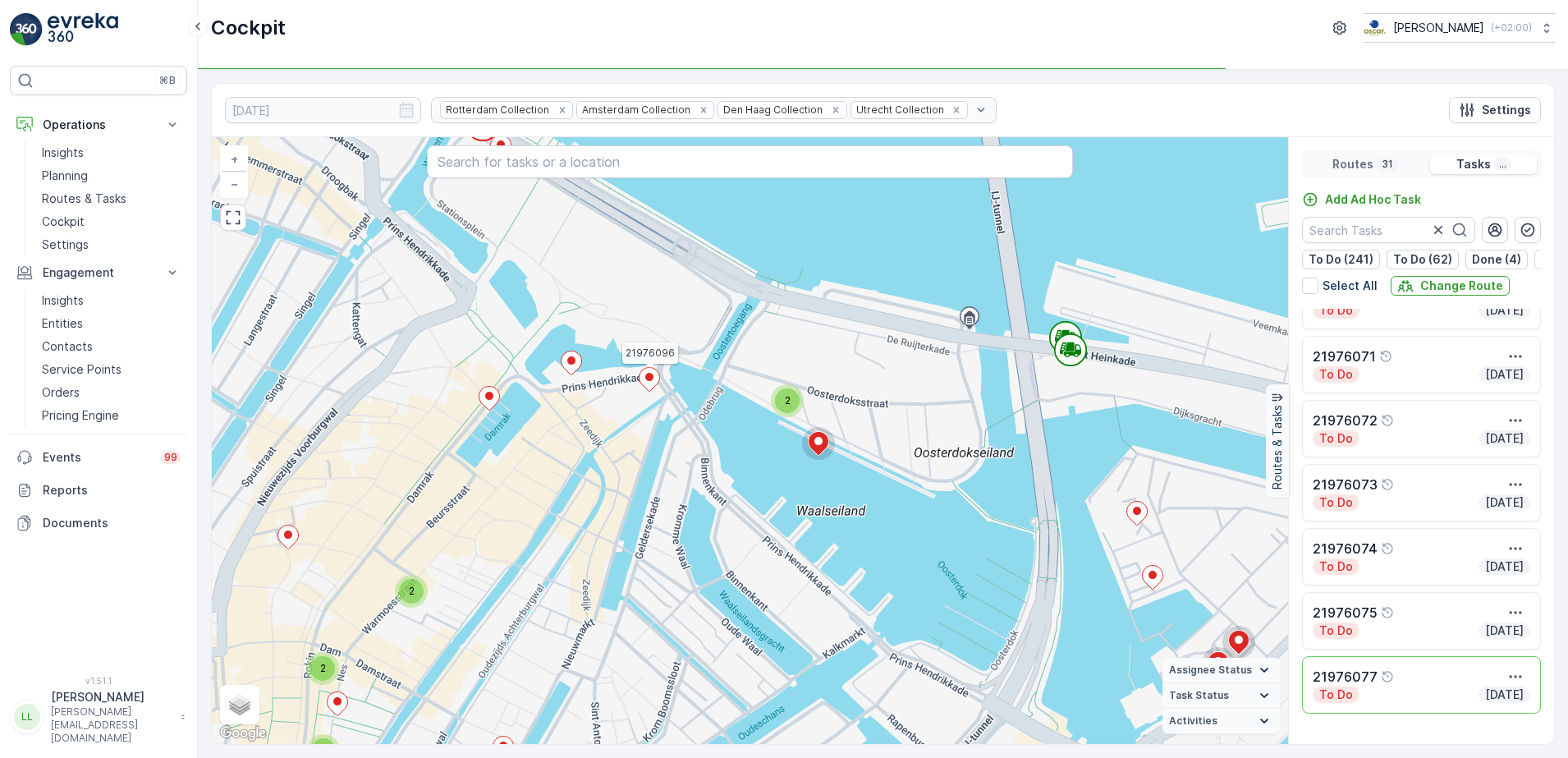
click at [649, 383] on icon at bounding box center [650, 380] width 21 height 24
click at [649, 383] on icon at bounding box center [648, 379] width 21 height 24
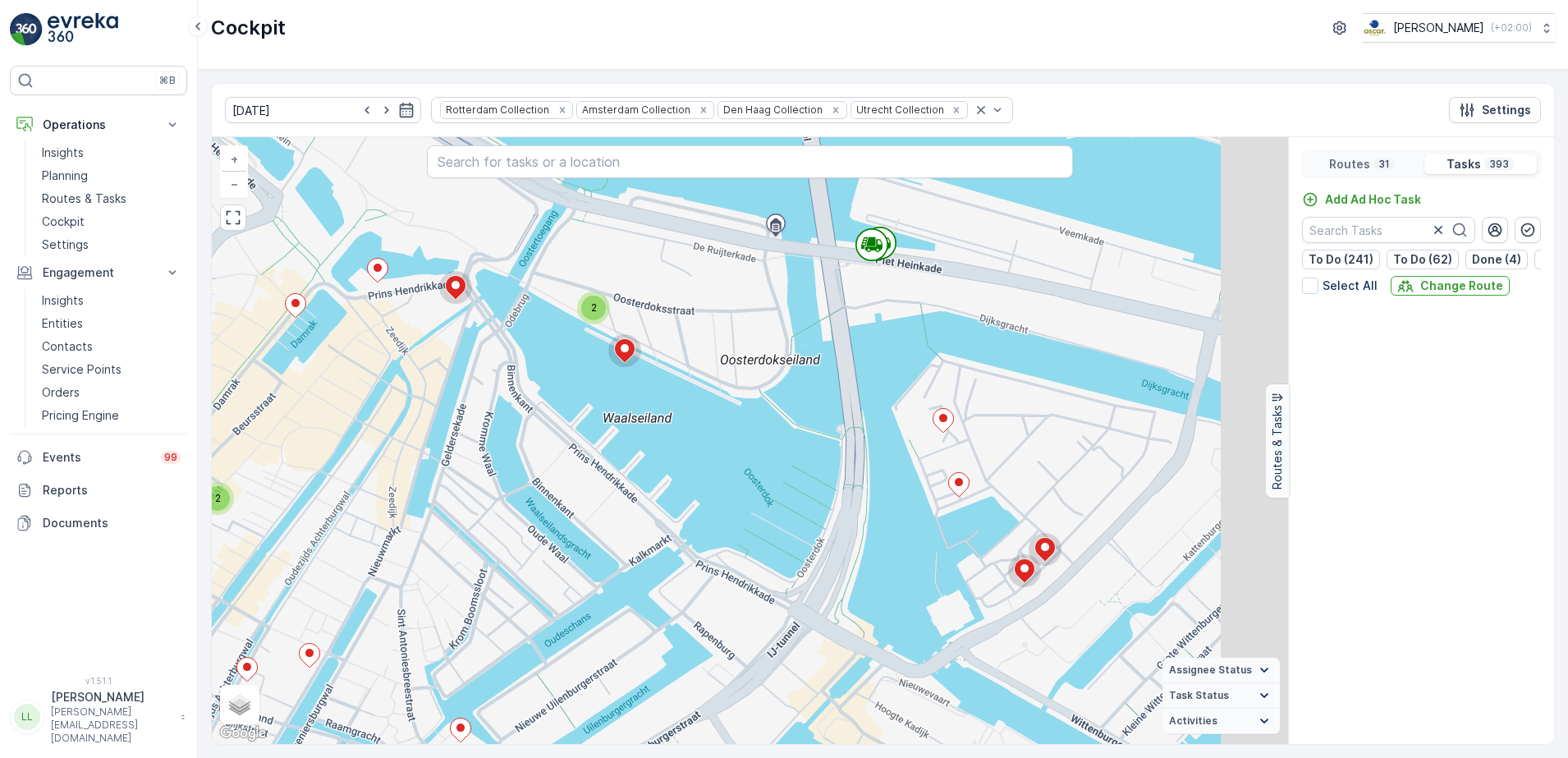
scroll to position [8301, 0]
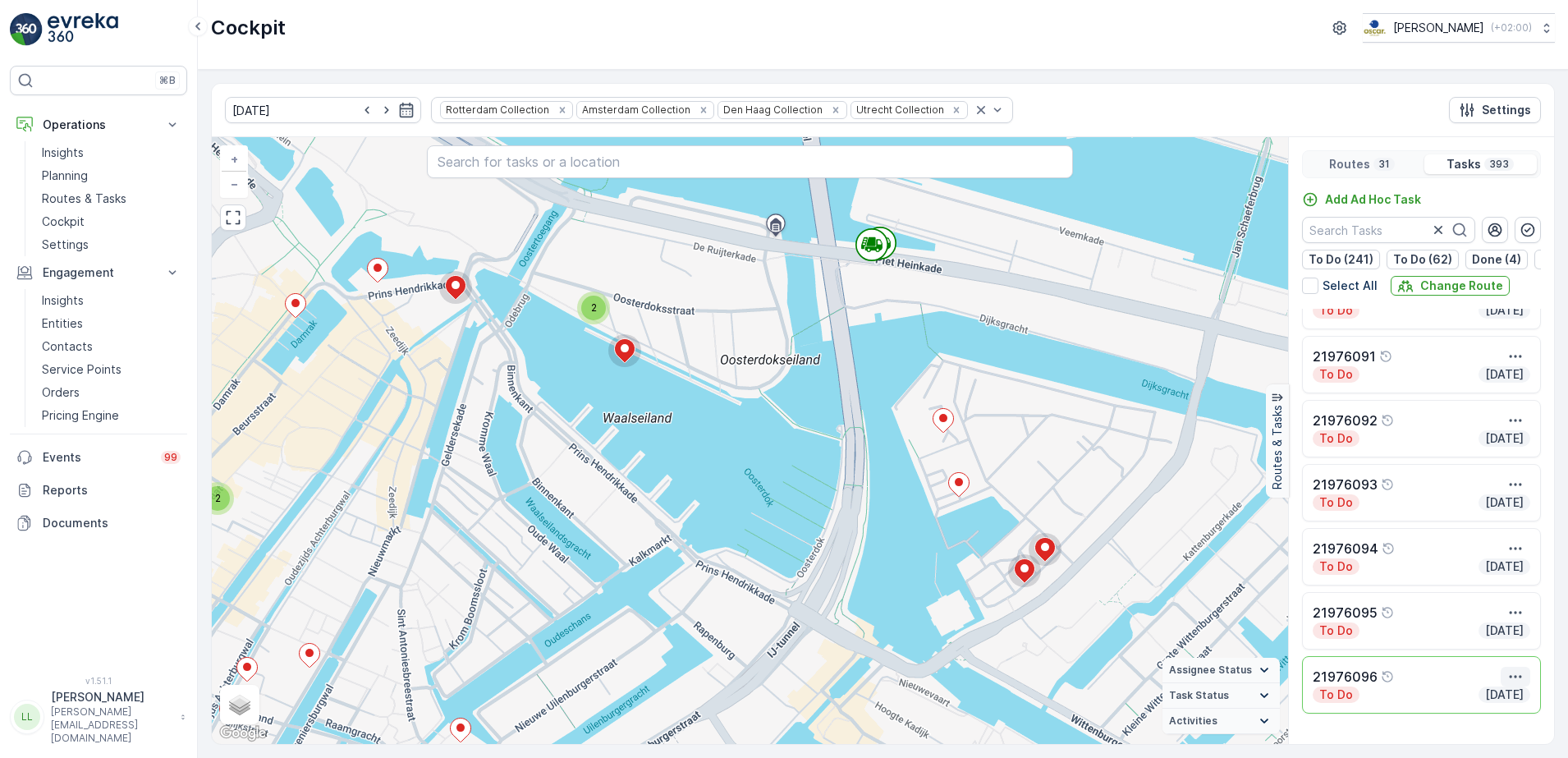
click at [1513, 679] on icon "button" at bounding box center [1515, 677] width 16 height 16
click at [1510, 584] on span "See More Details" at bounding box center [1485, 576] width 96 height 16
click at [380, 273] on icon at bounding box center [378, 270] width 21 height 24
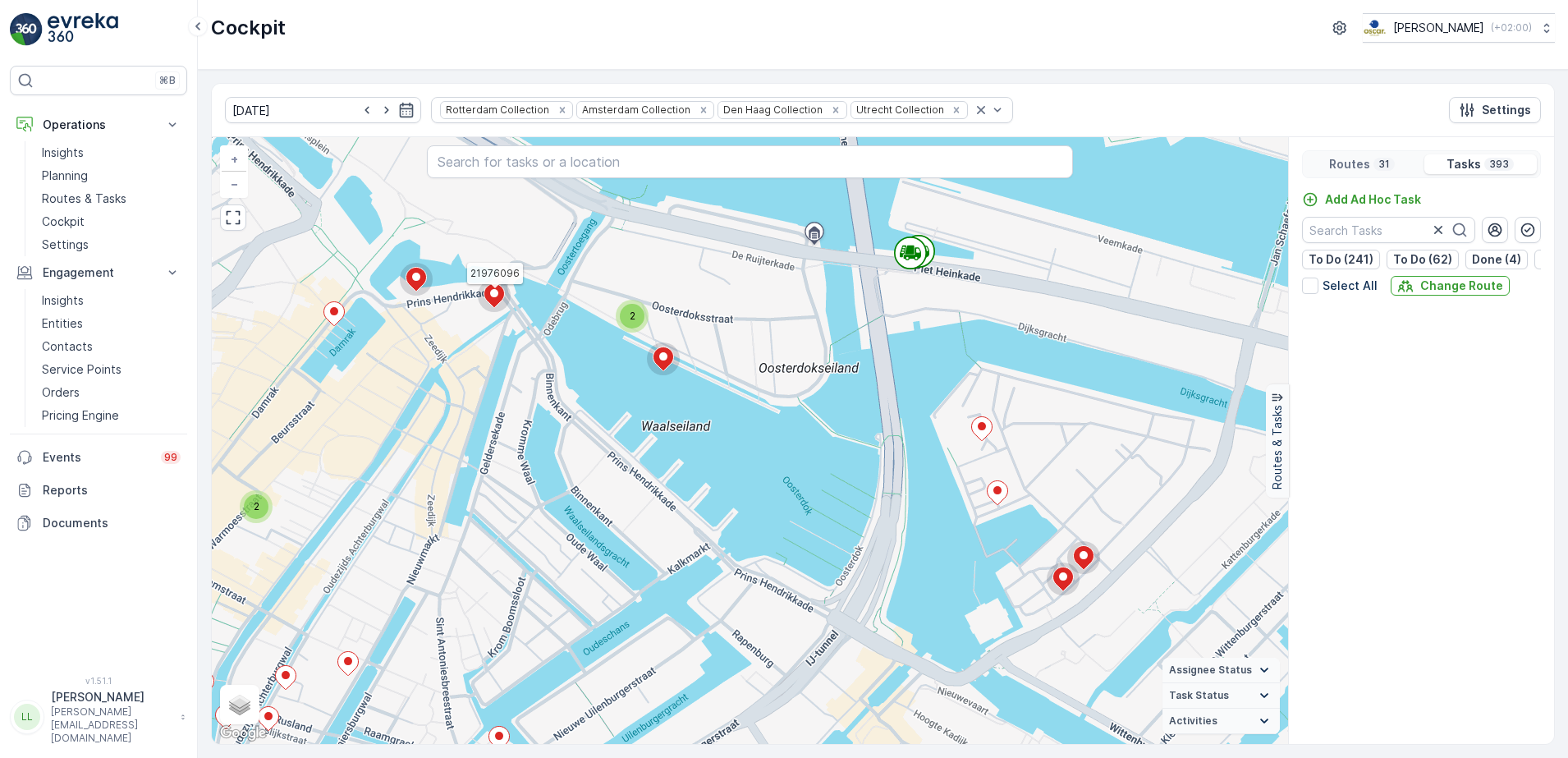
scroll to position [9519, 0]
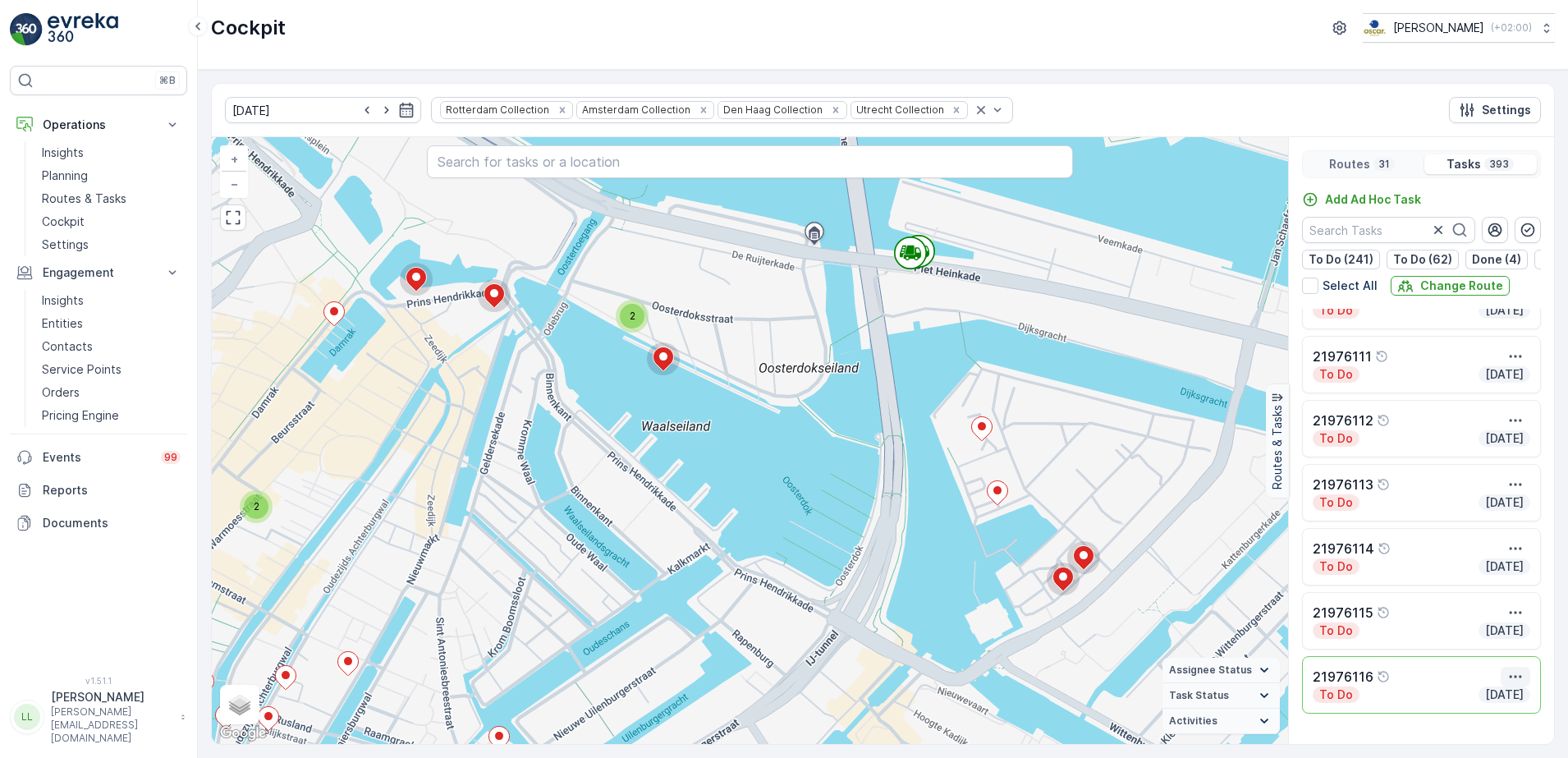
click at [1514, 678] on button "button" at bounding box center [1515, 677] width 29 height 20
click at [1505, 582] on span "See More Details" at bounding box center [1499, 586] width 96 height 16
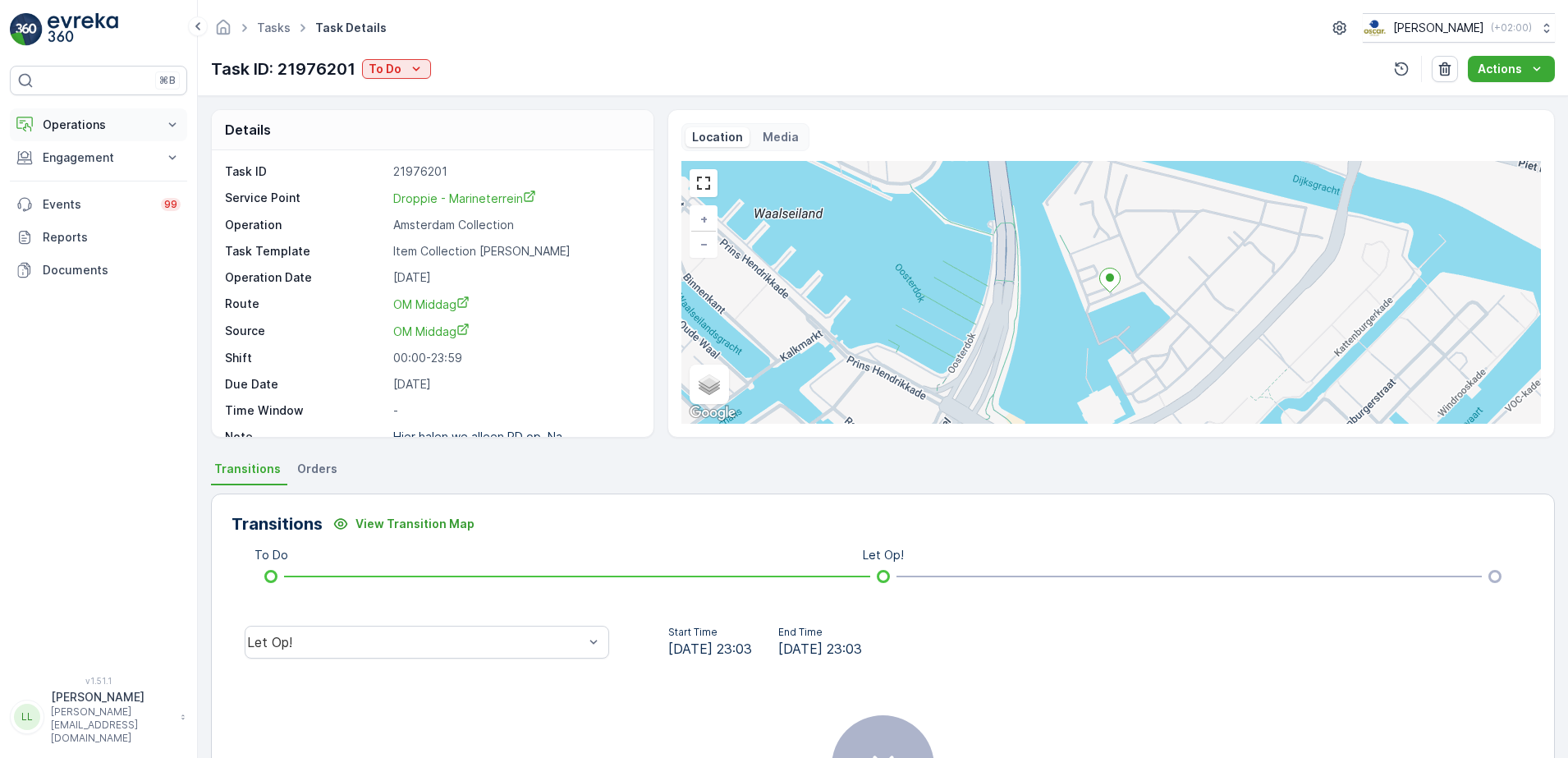
click at [119, 123] on p "Operations" at bounding box center [98, 124] width 112 height 16
click at [87, 192] on p "Routes & Tasks" at bounding box center [84, 198] width 85 height 16
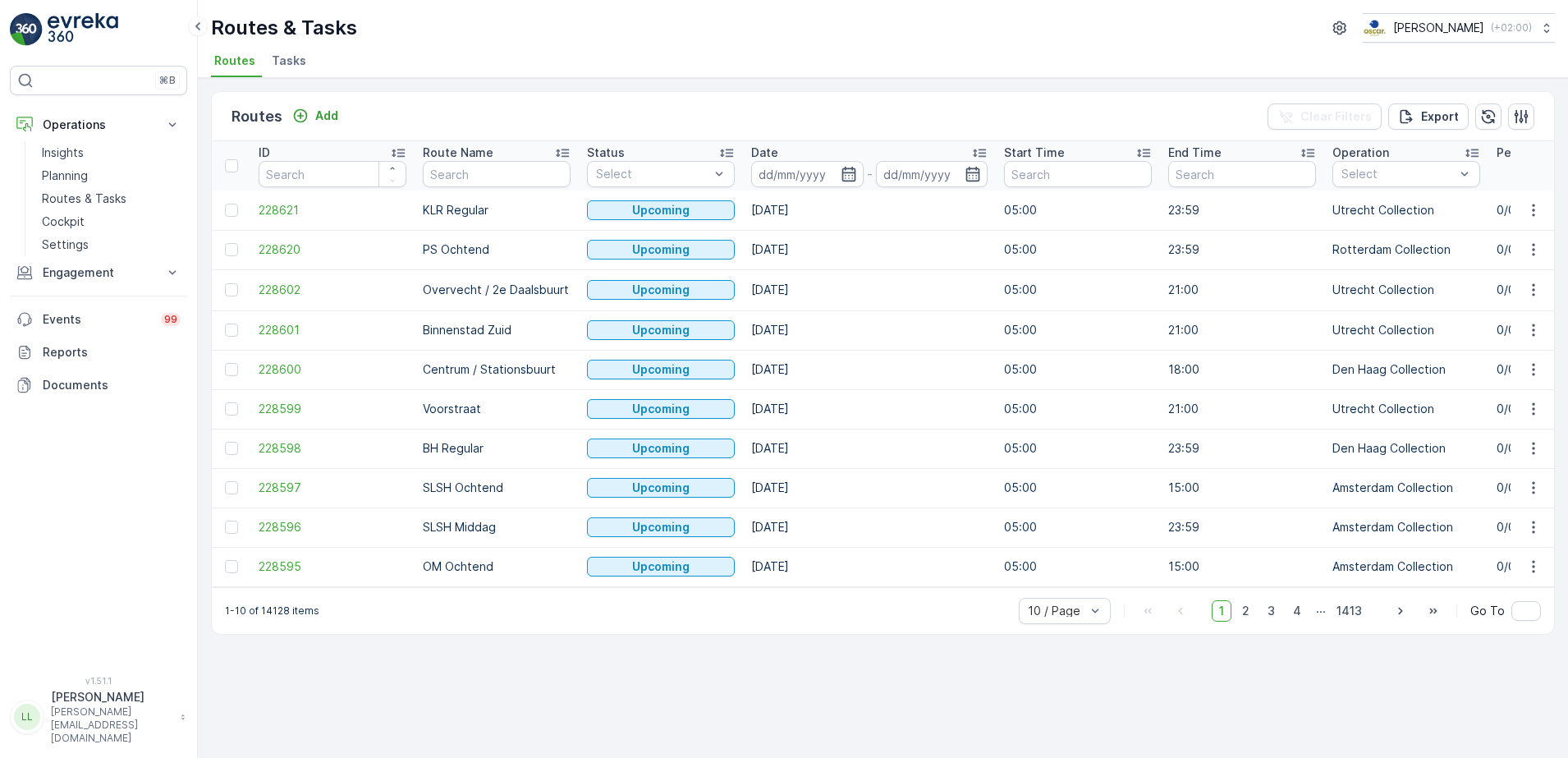
click at [278, 49] on li "Tasks" at bounding box center [290, 63] width 45 height 28
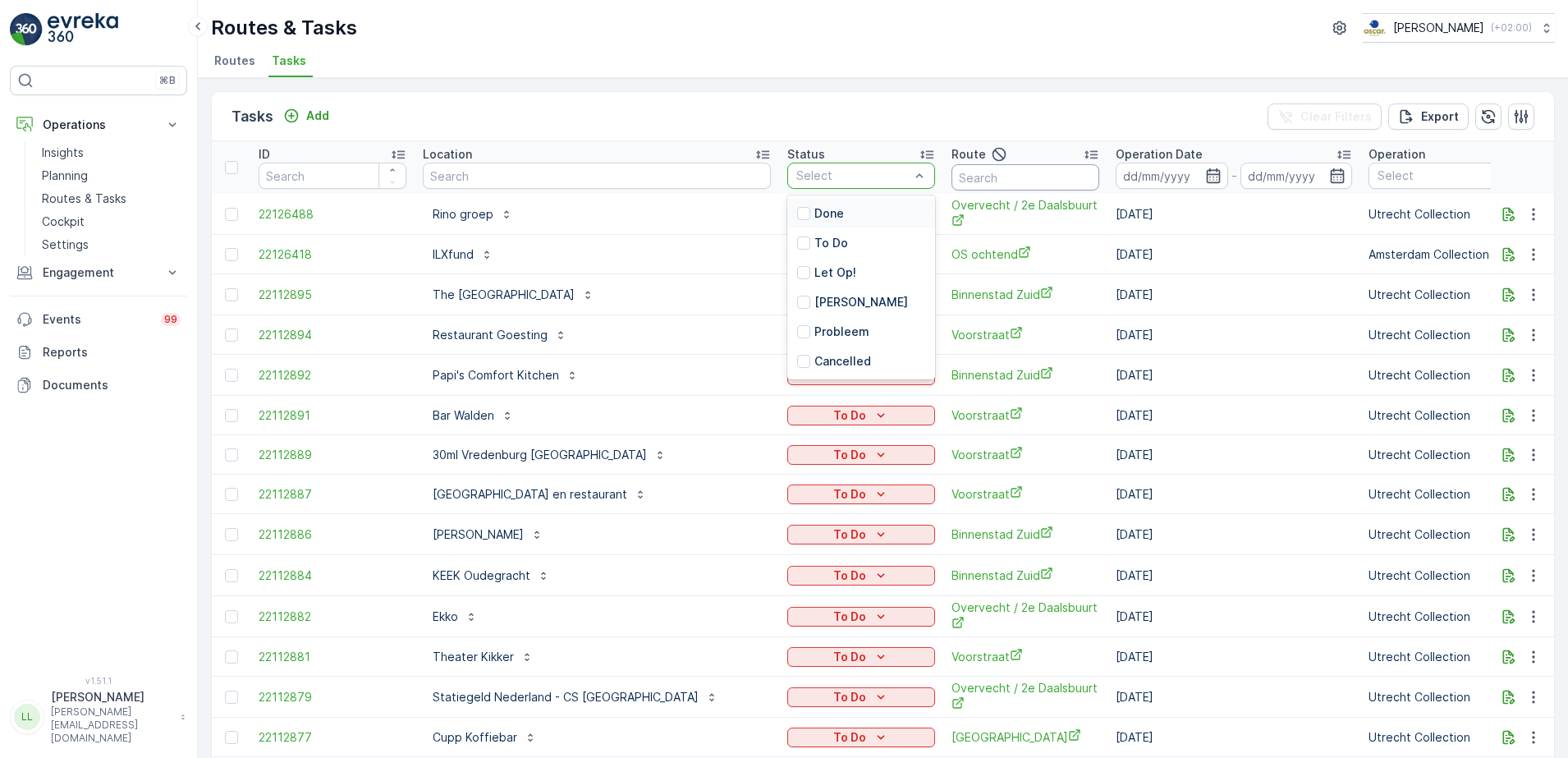
click at [991, 180] on input "text" at bounding box center [1025, 177] width 147 height 26
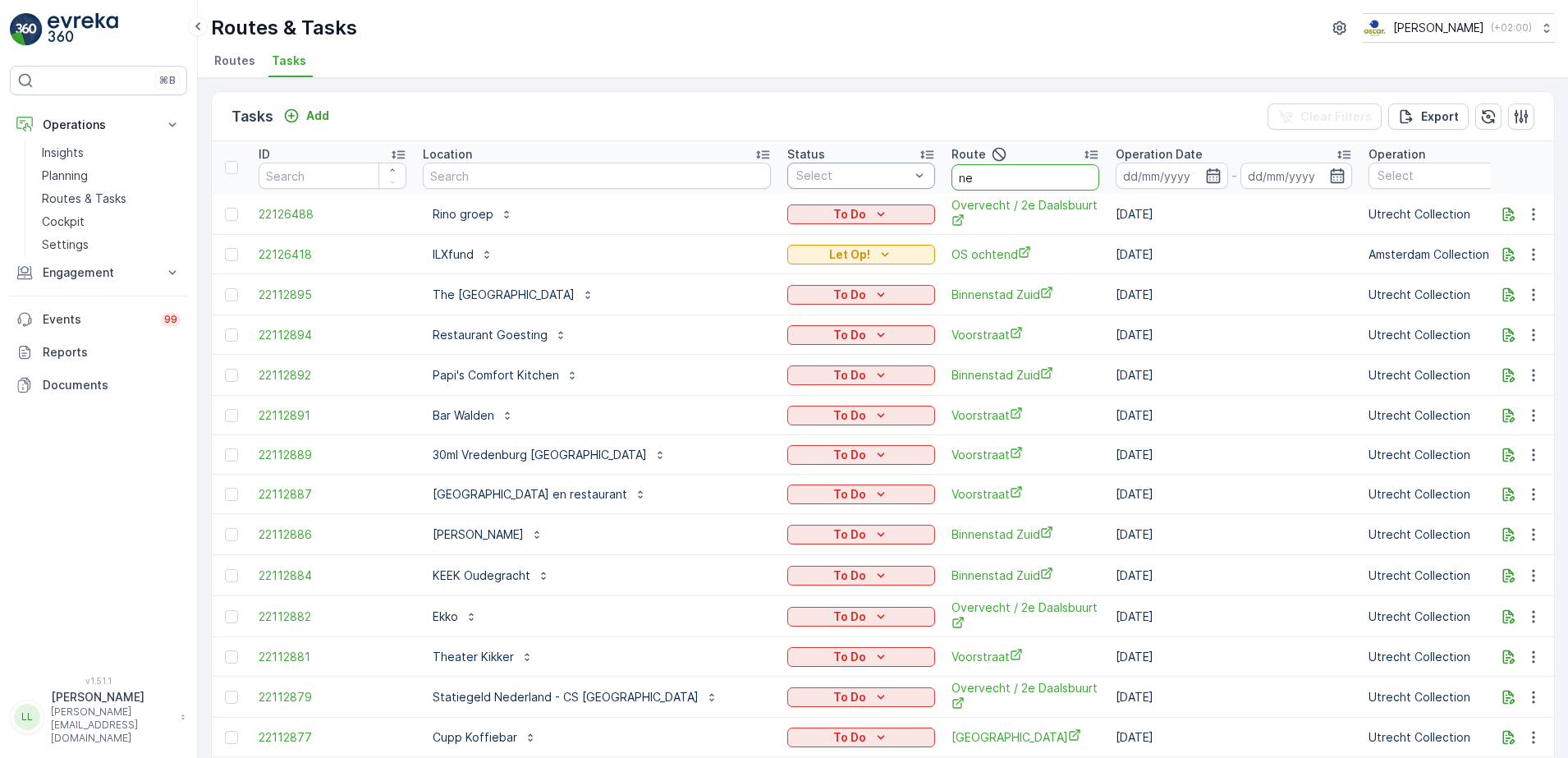
type input "nes"
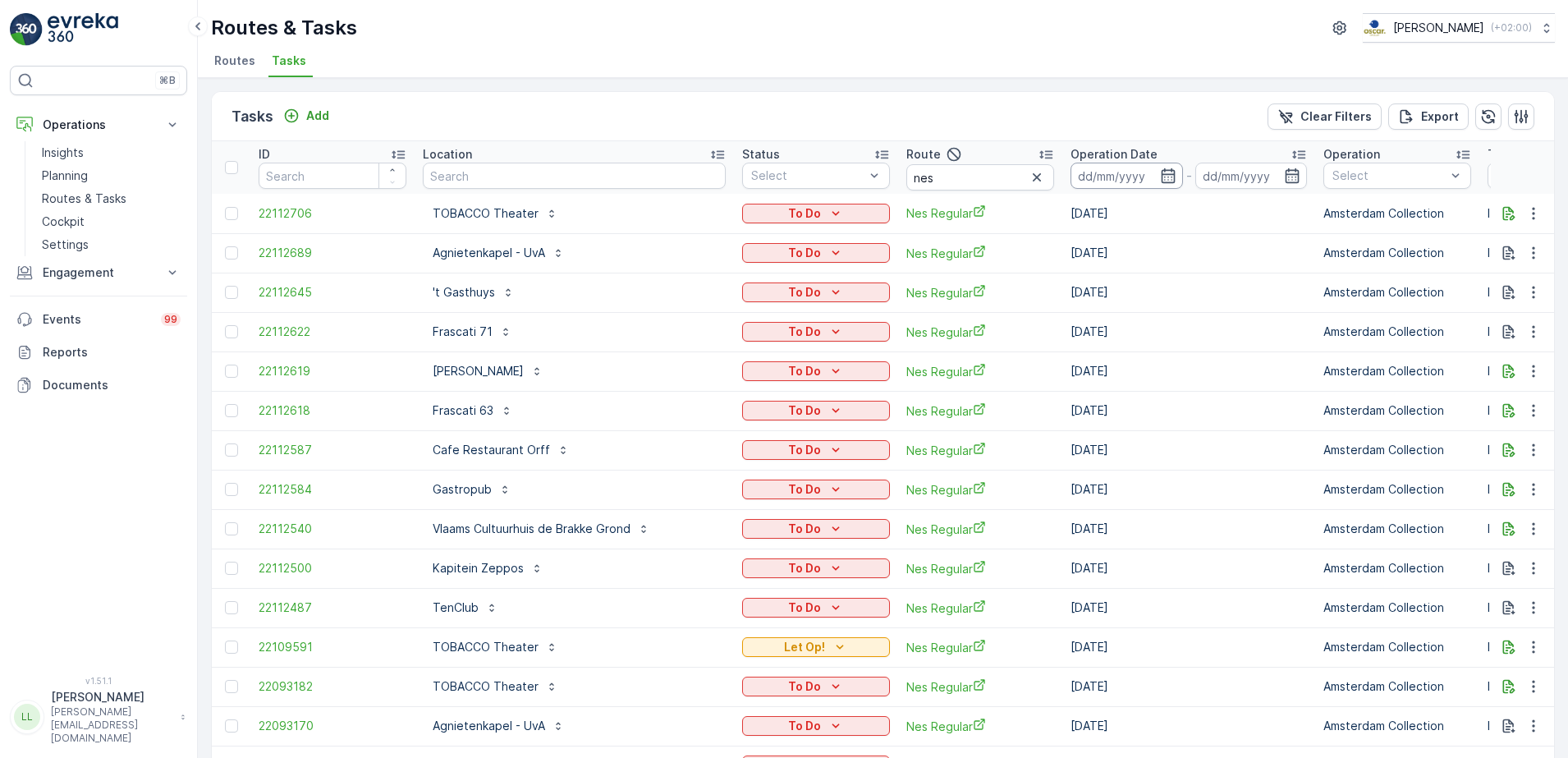
click at [1113, 175] on input at bounding box center [1127, 175] width 113 height 26
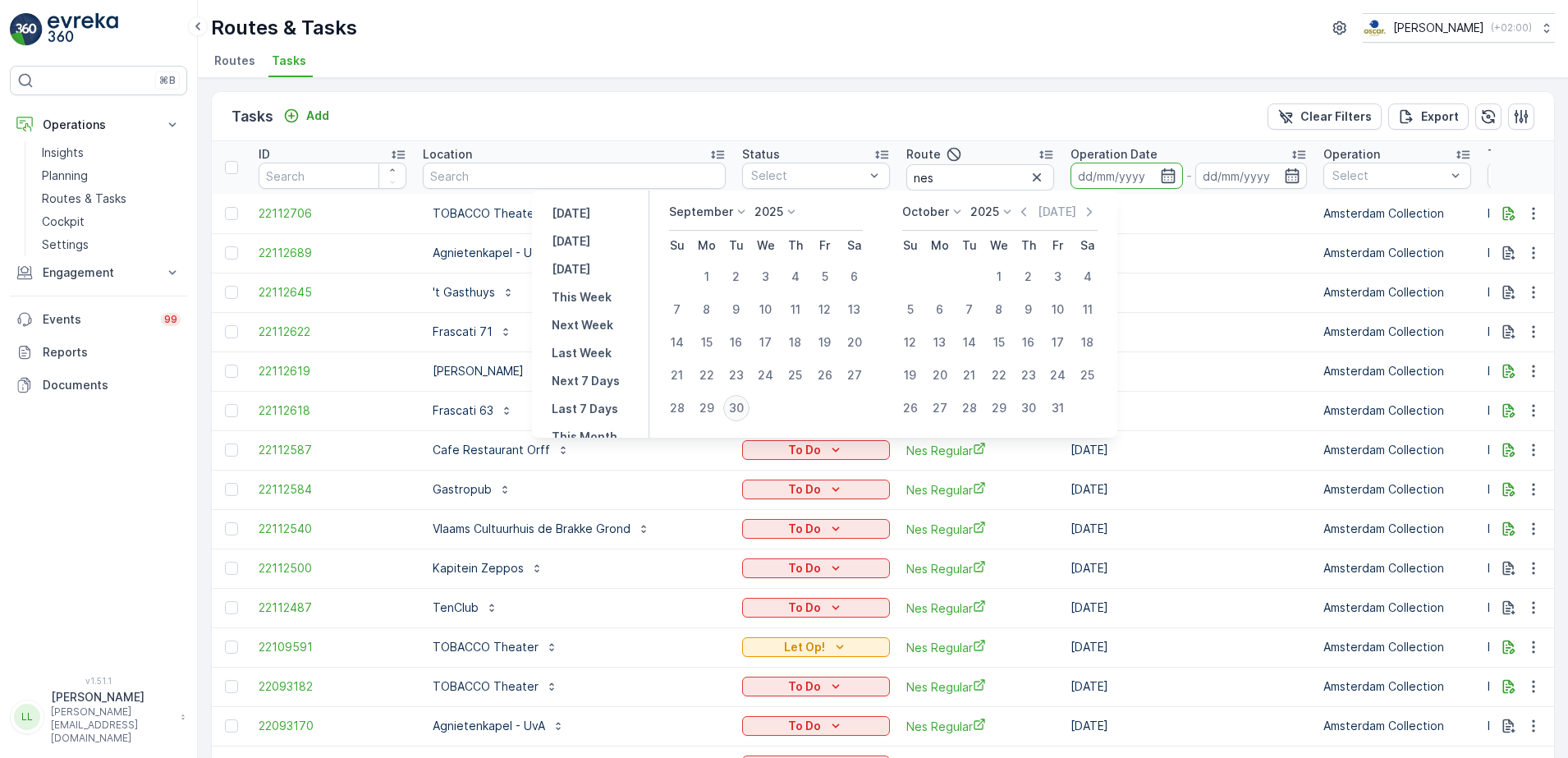
click at [739, 406] on div "30" at bounding box center [736, 408] width 26 height 26
type input "[DATE]"
click at [739, 406] on div "30" at bounding box center [736, 408] width 26 height 26
type input "[DATE]"
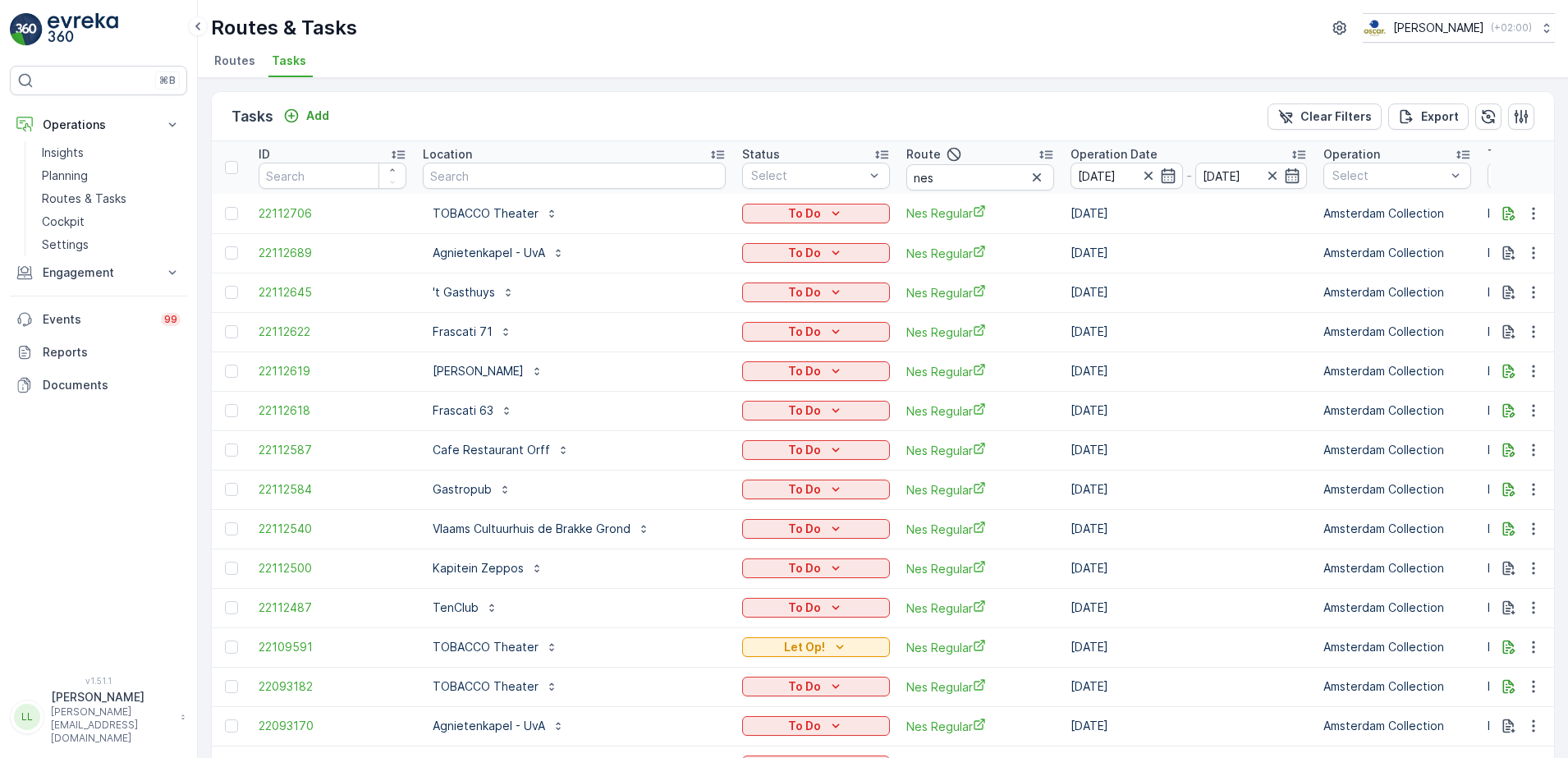
click at [788, 406] on p "To Do" at bounding box center [804, 410] width 33 height 16
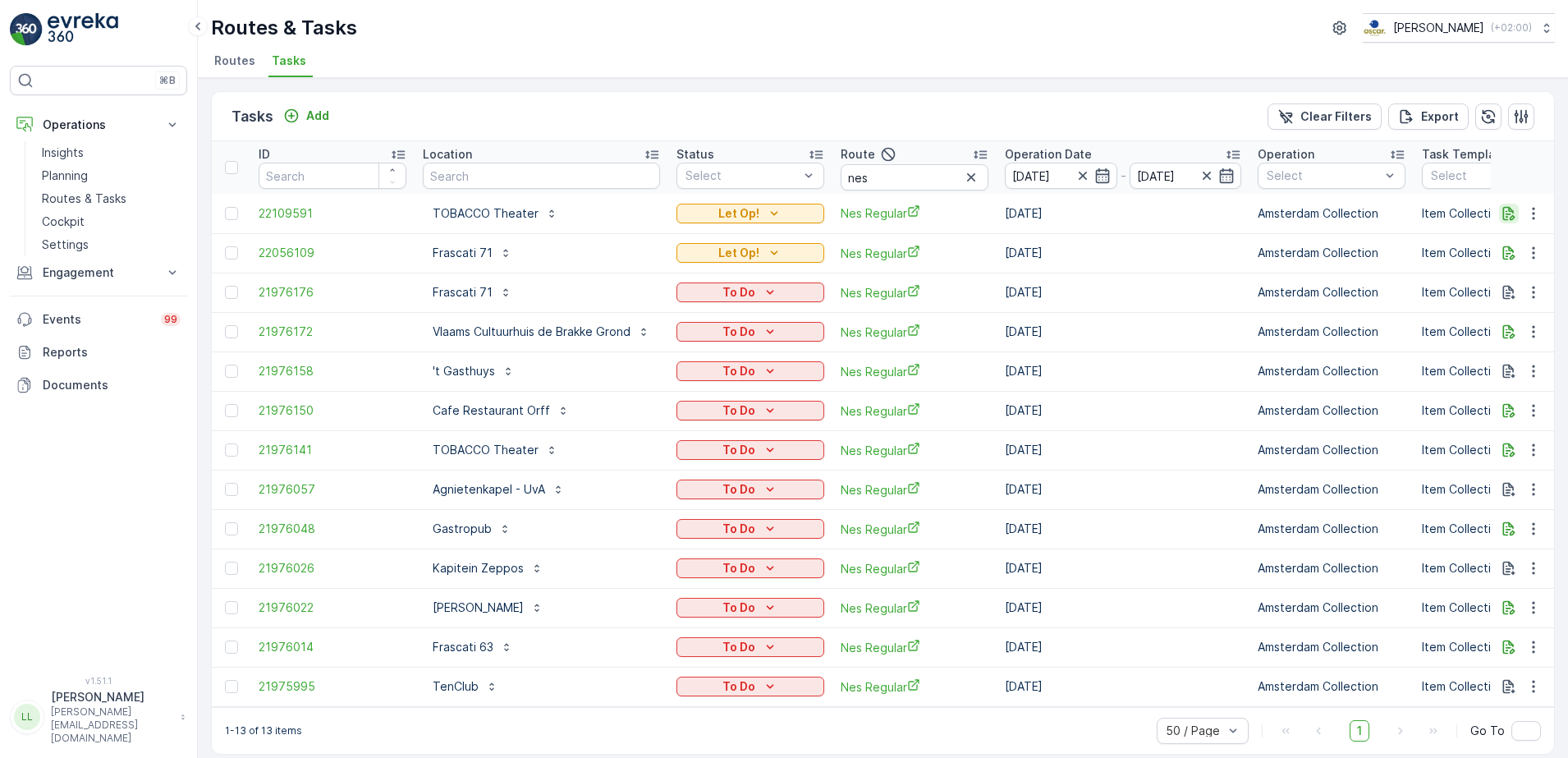
click at [1508, 213] on icon "button" at bounding box center [1509, 214] width 16 height 16
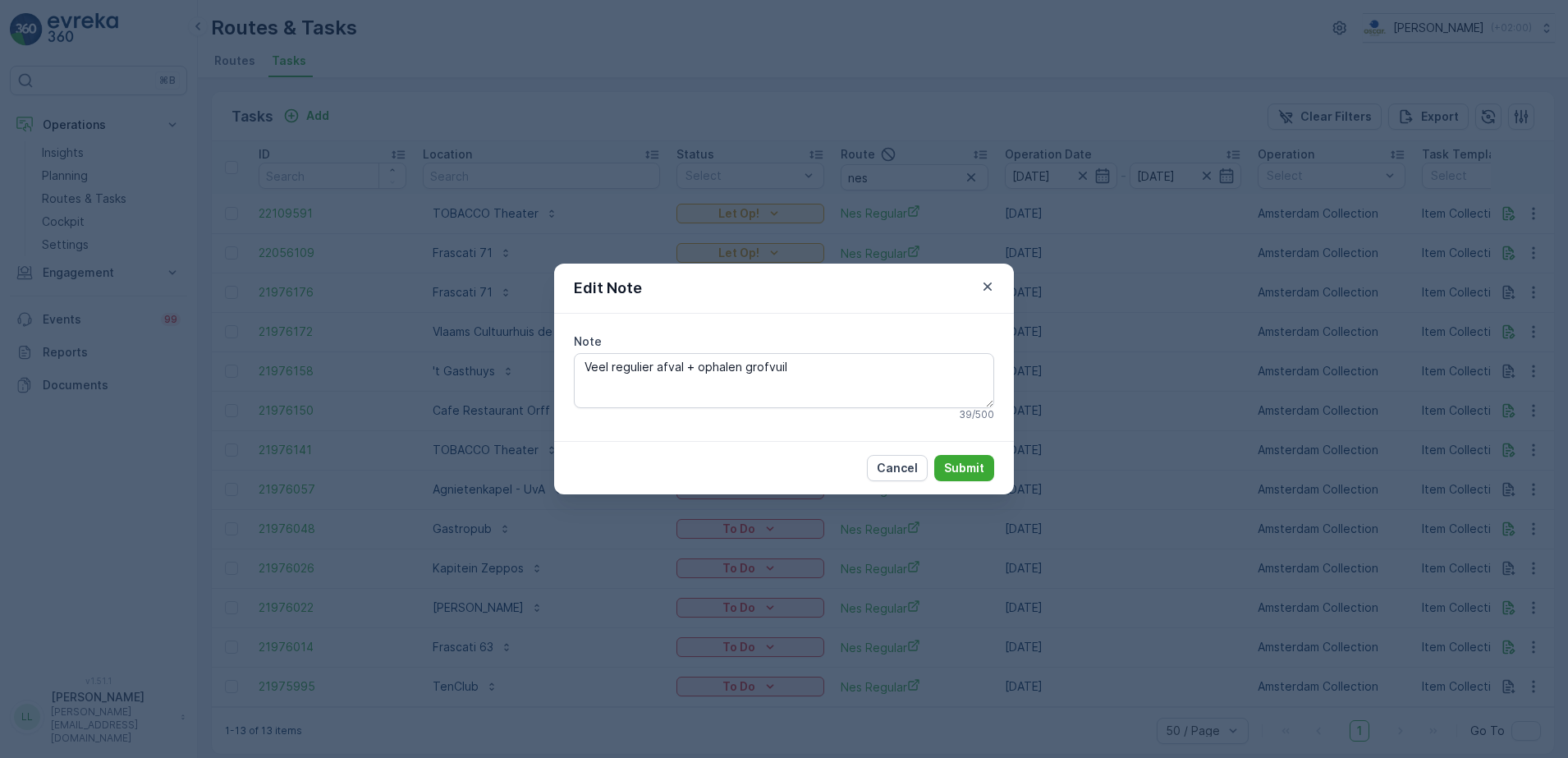
click at [1120, 265] on div "Edit Note Note Veel regulier afval + ophalen grofvuil 39 / 500 Cancel Submit" at bounding box center [784, 379] width 1568 height 758
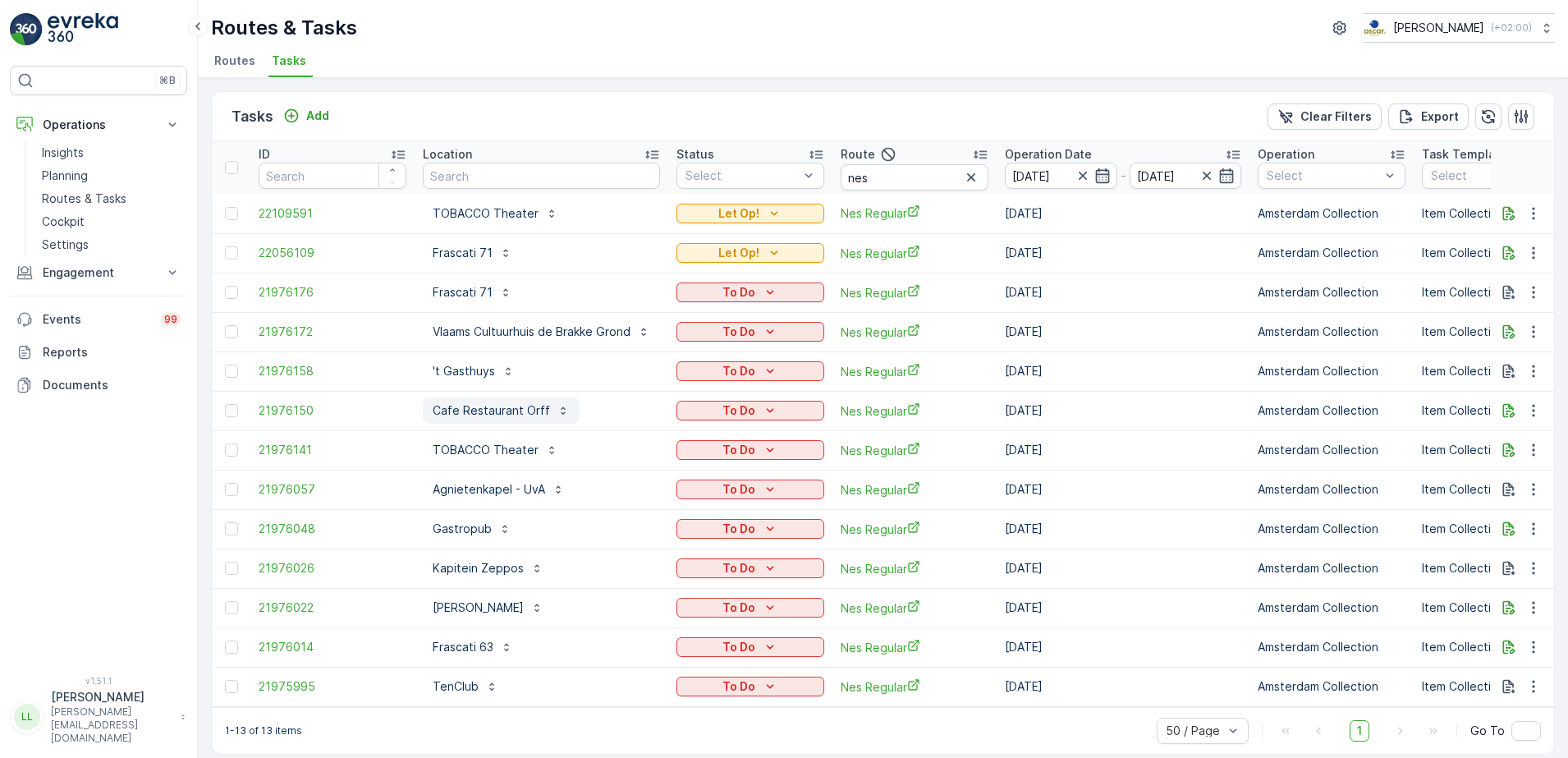
click at [479, 407] on p "Cafe Restaurant Orff" at bounding box center [491, 410] width 117 height 16
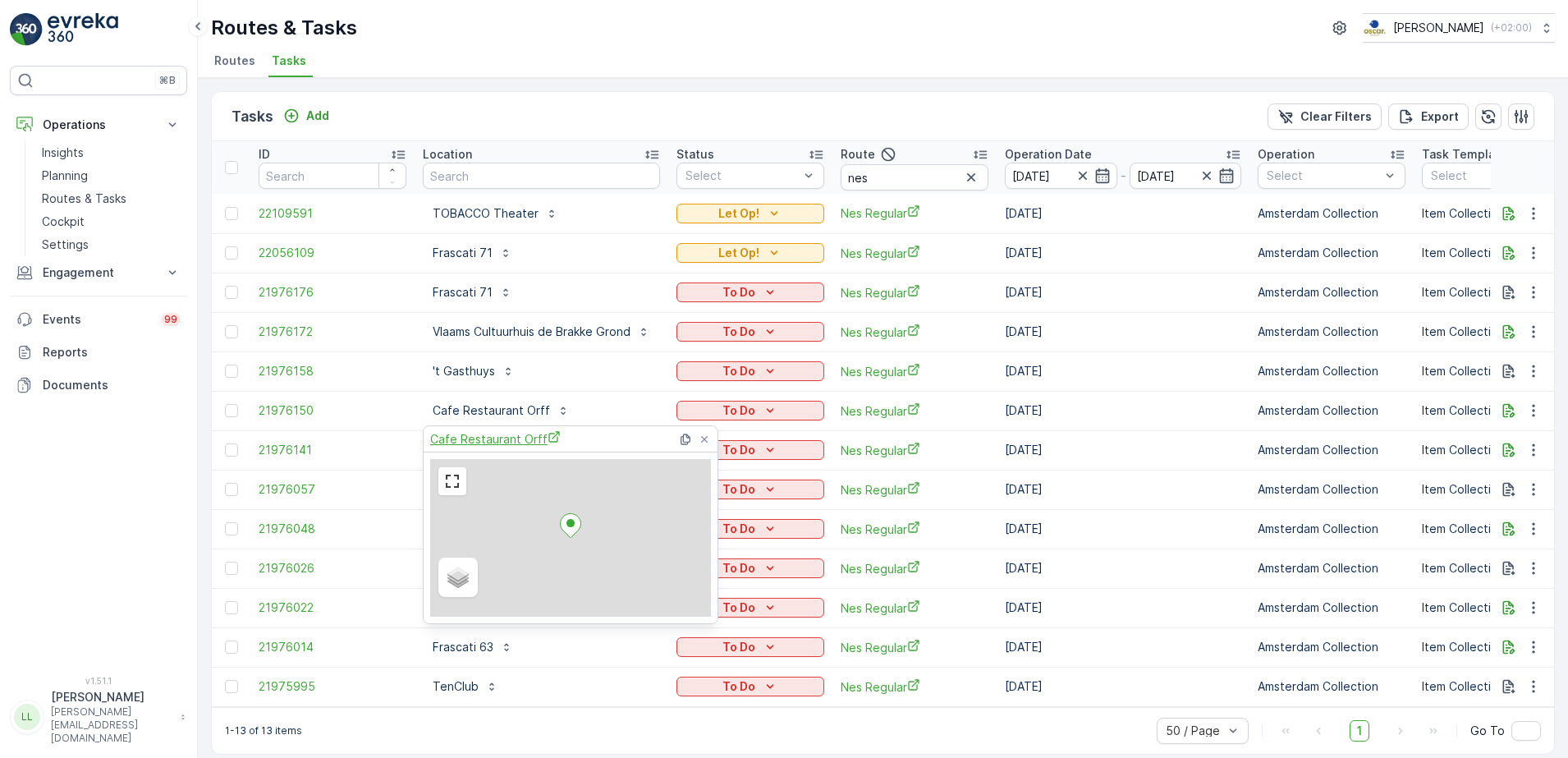
click at [481, 434] on span "Cafe Restaurant Orff" at bounding box center [495, 438] width 130 height 17
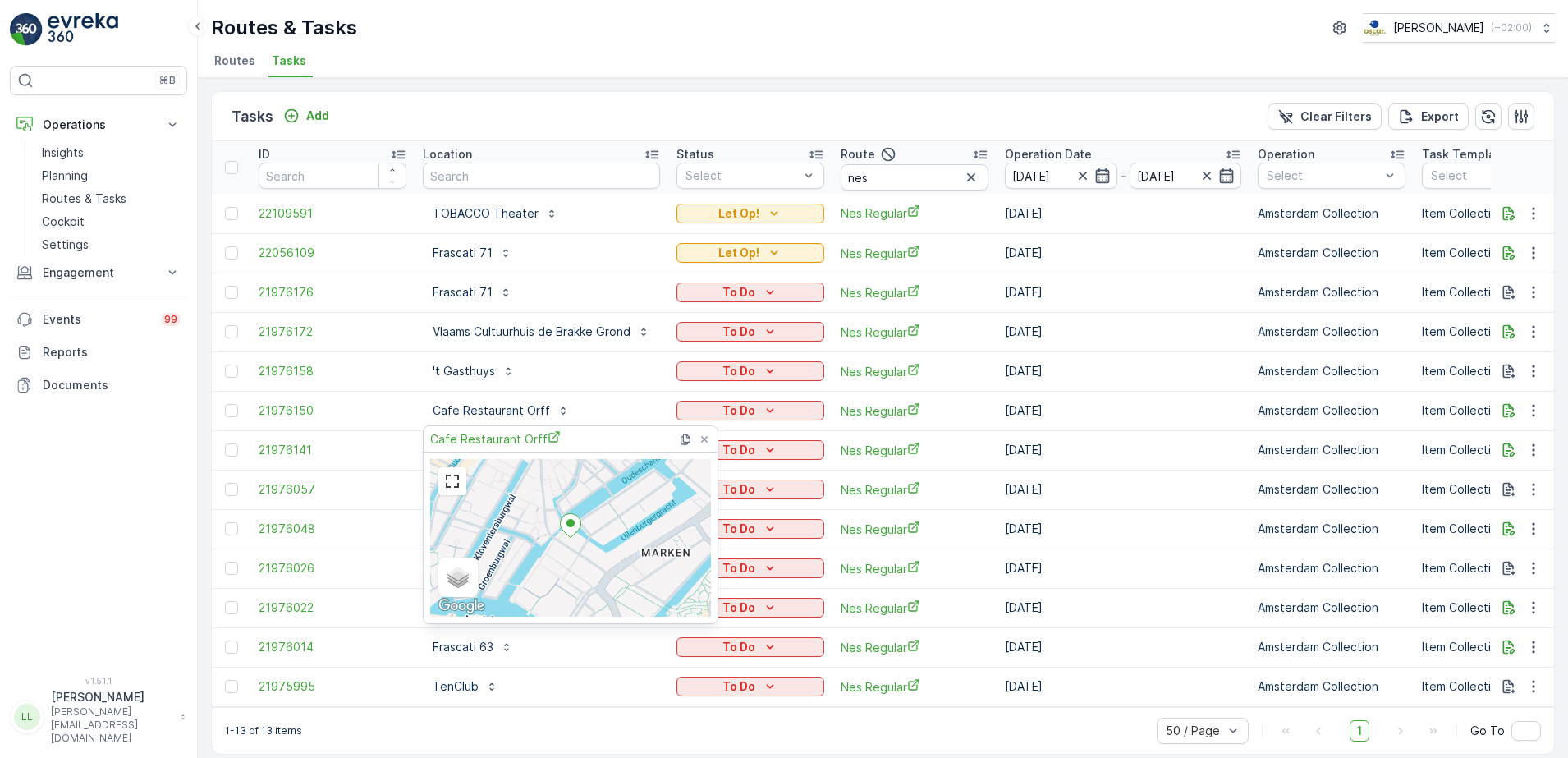
click at [757, 113] on div "Tasks Add Clear Filters Export" at bounding box center [883, 116] width 1342 height 49
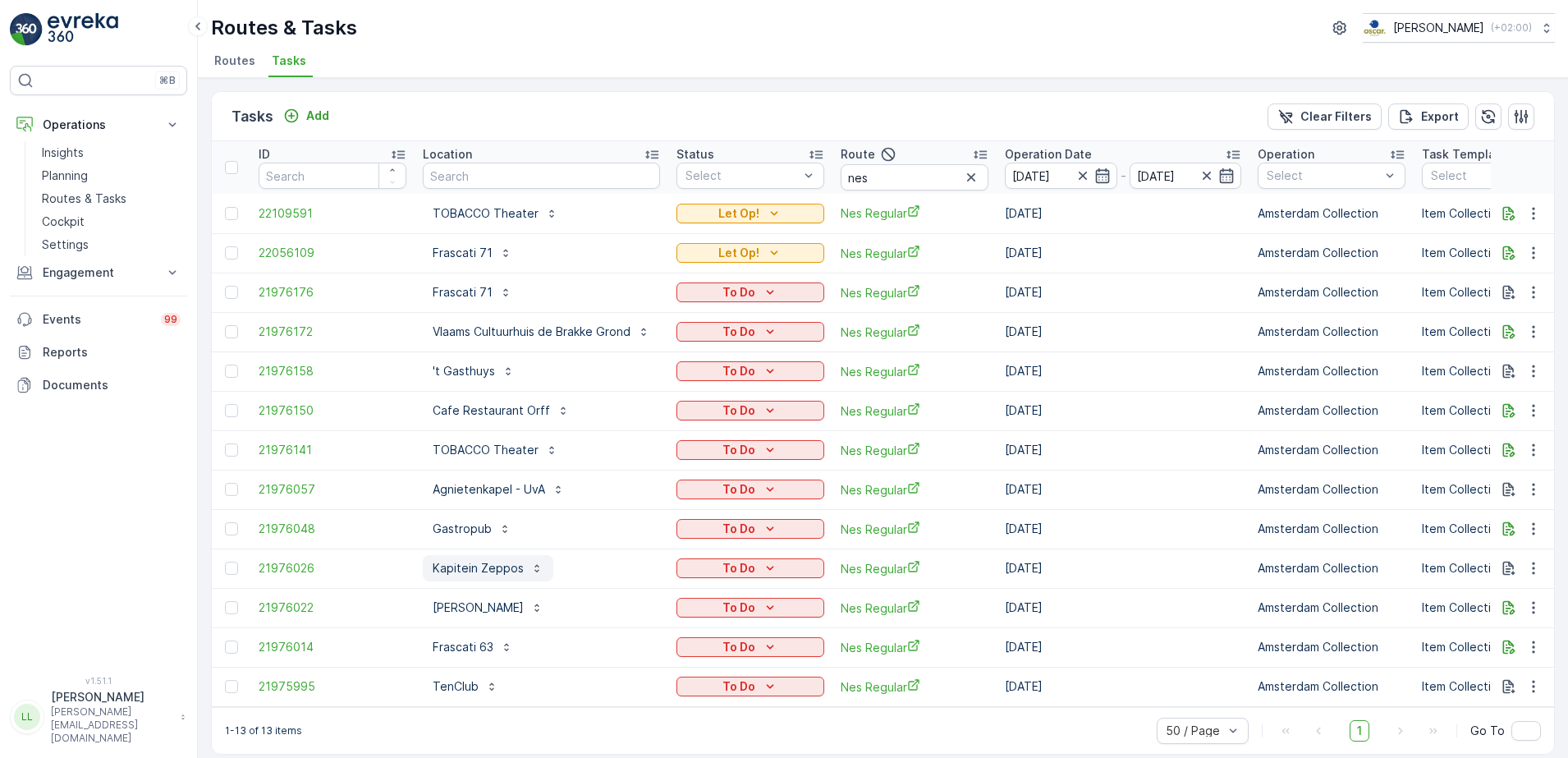
click at [491, 568] on p "Kapitein Zeppos" at bounding box center [478, 568] width 91 height 16
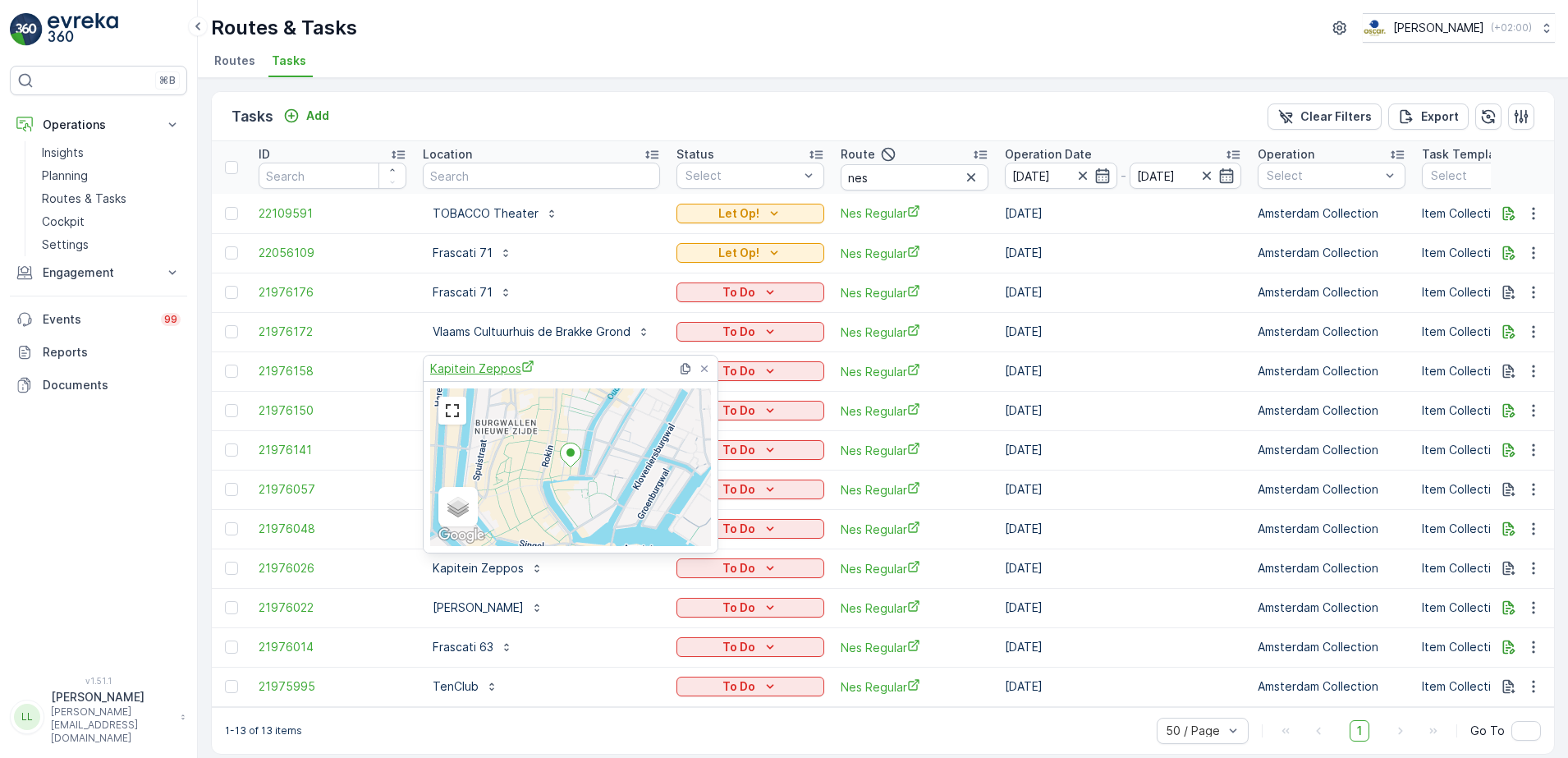
click at [498, 366] on span "Kapitein Zeppos" at bounding box center [482, 367] width 105 height 17
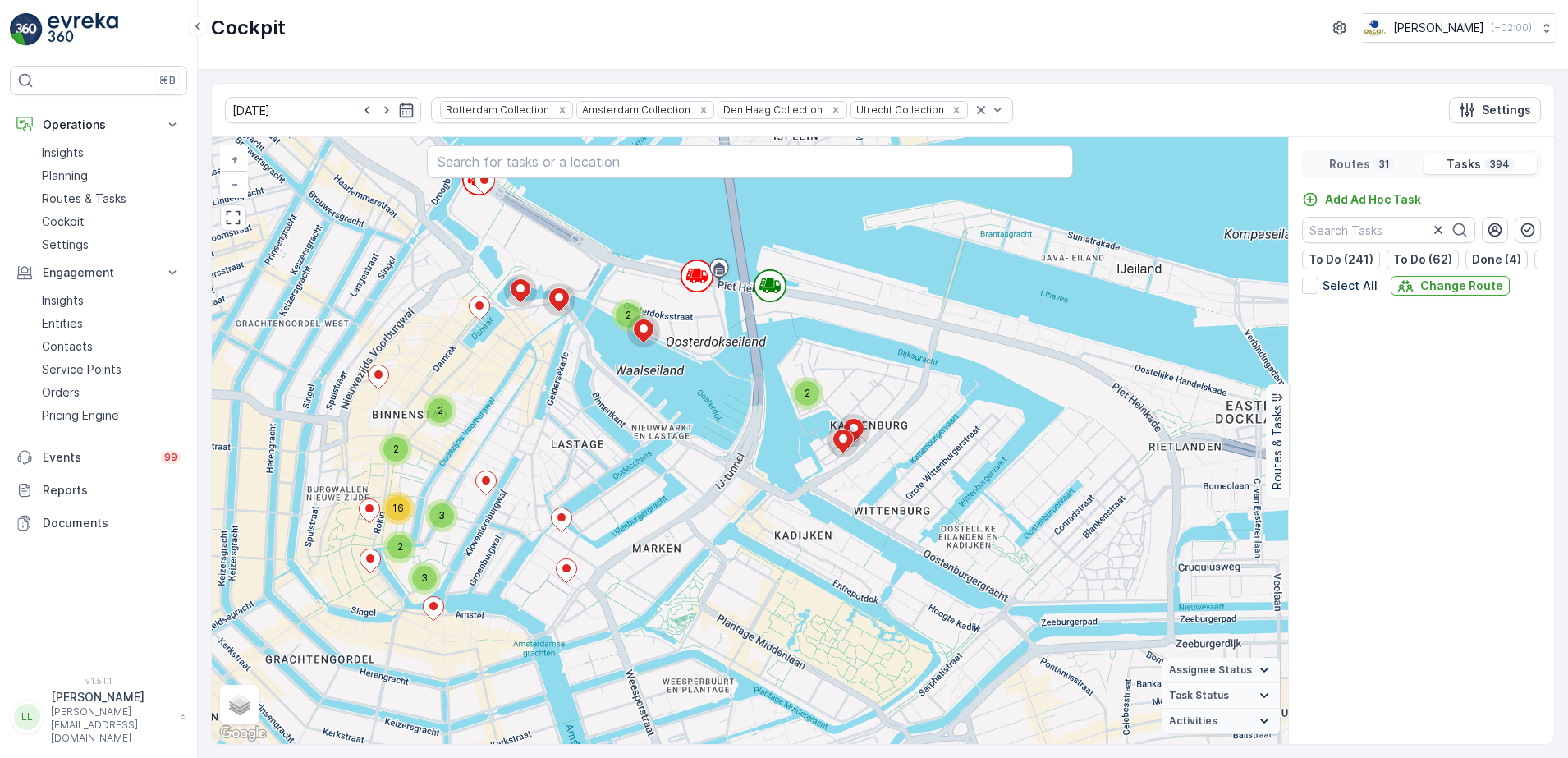
scroll to position [9519, 0]
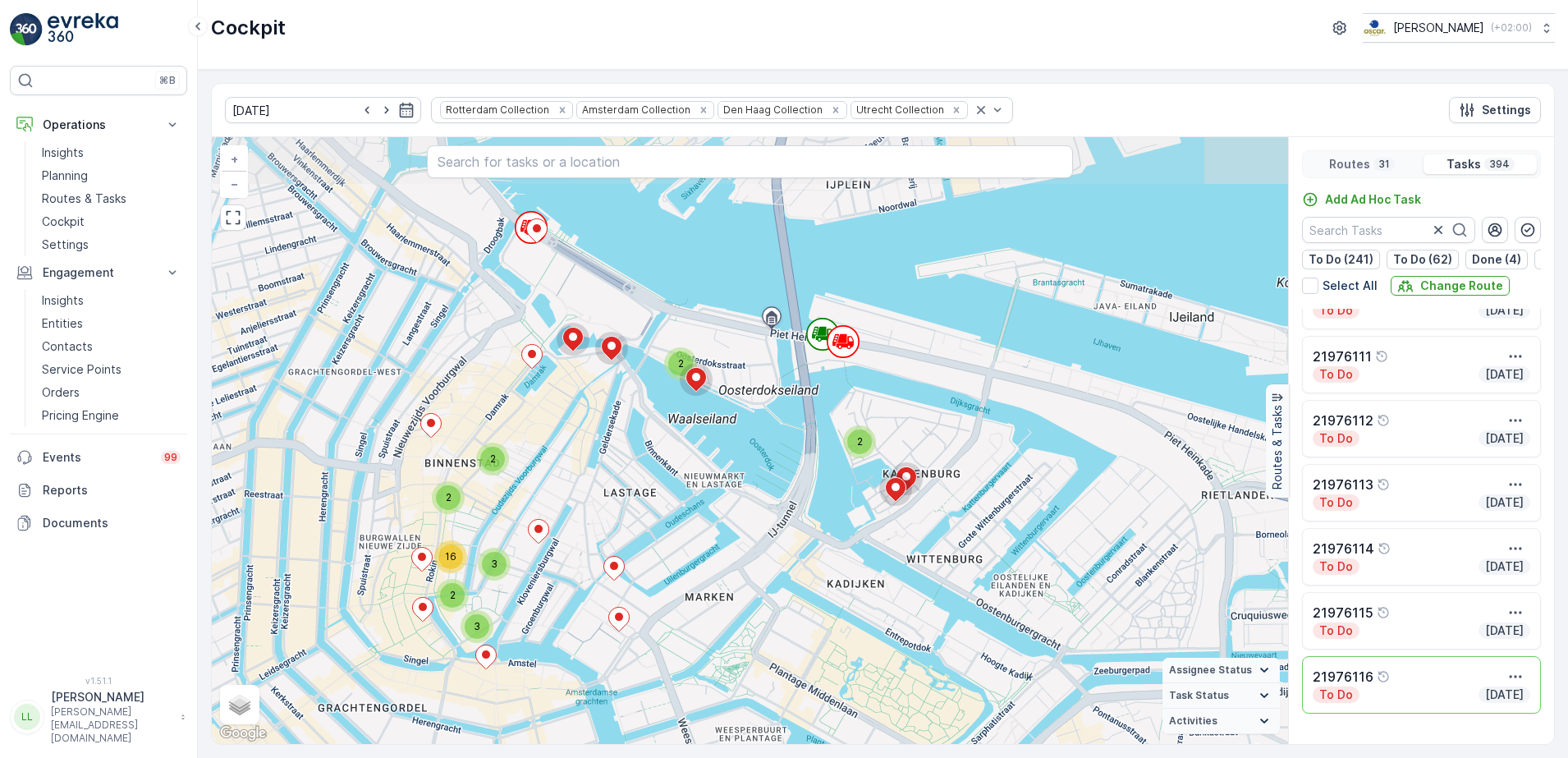
drag, startPoint x: 607, startPoint y: 278, endPoint x: 659, endPoint y: 326, distance: 70.8
click at [659, 326] on div "2 2 2 2 2 3 2 2 3 6 2 3 2 3 2 2 2 3 3 3 3 5 2 2 2 2 3 2 2 7 11 2 2 2 2 2 3 10 3…" at bounding box center [750, 440] width 1077 height 607
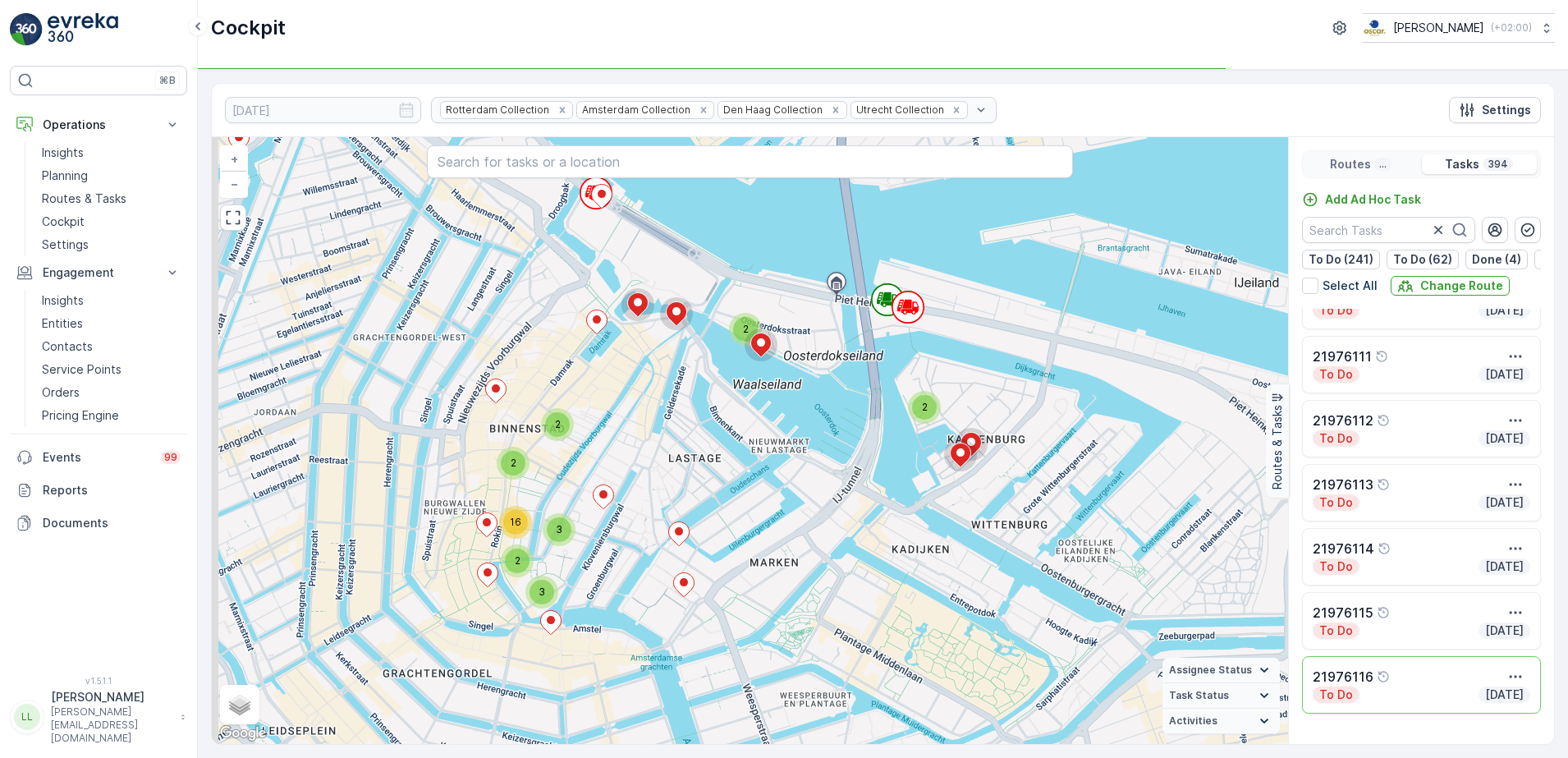
drag, startPoint x: 498, startPoint y: 511, endPoint x: 673, endPoint y: 427, distance: 194.1
click at [673, 427] on div "2 2 2 2 2 3 2 2 3 6 2 3 2 3 2 2 2 3 3 3 3 5 2 2 2 2 3 2 2 7 11 2 2 2 2 2 3 10 3…" at bounding box center [750, 440] width 1077 height 607
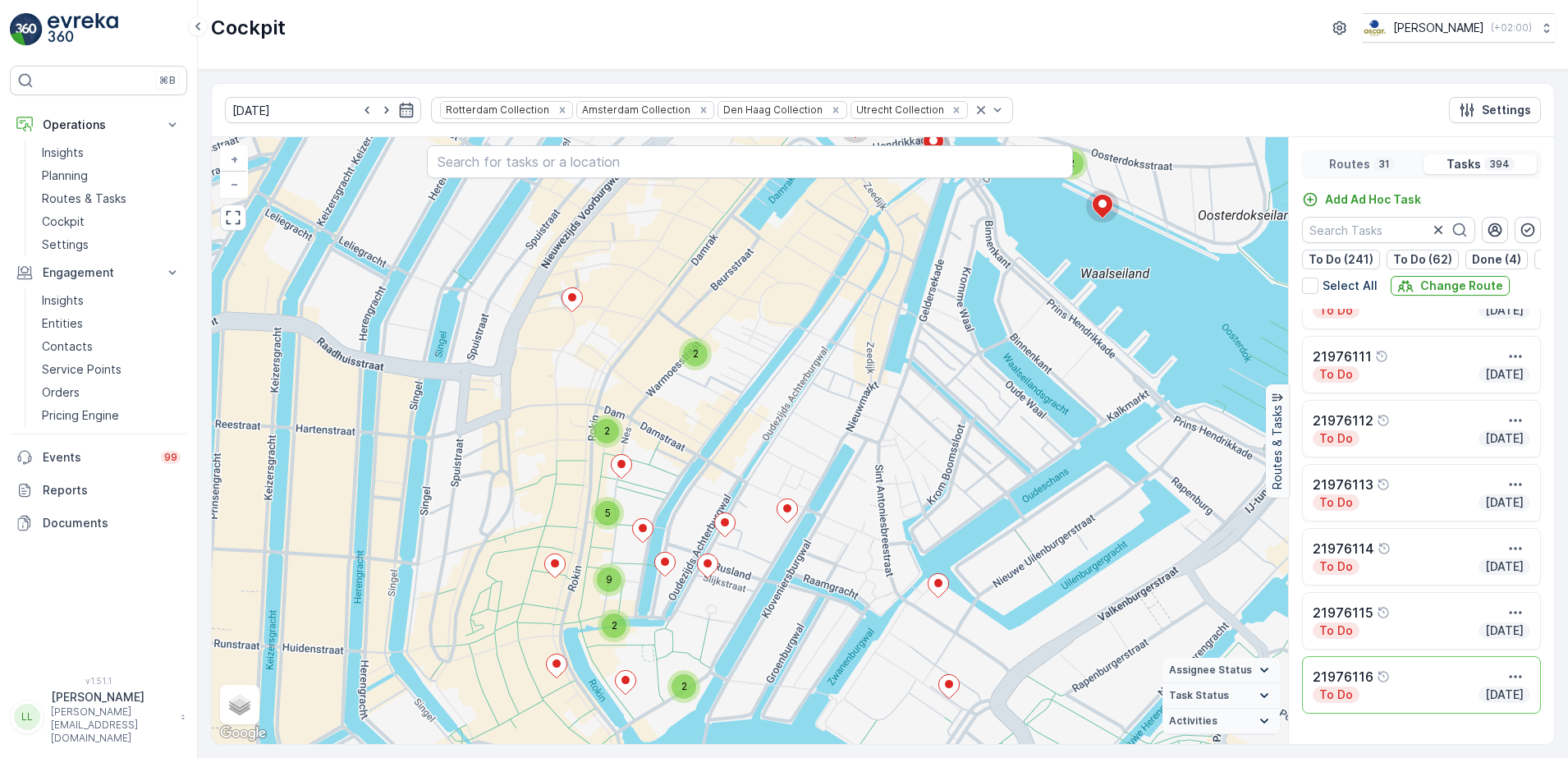
click at [693, 356] on span "2" at bounding box center [696, 354] width 5 height 13
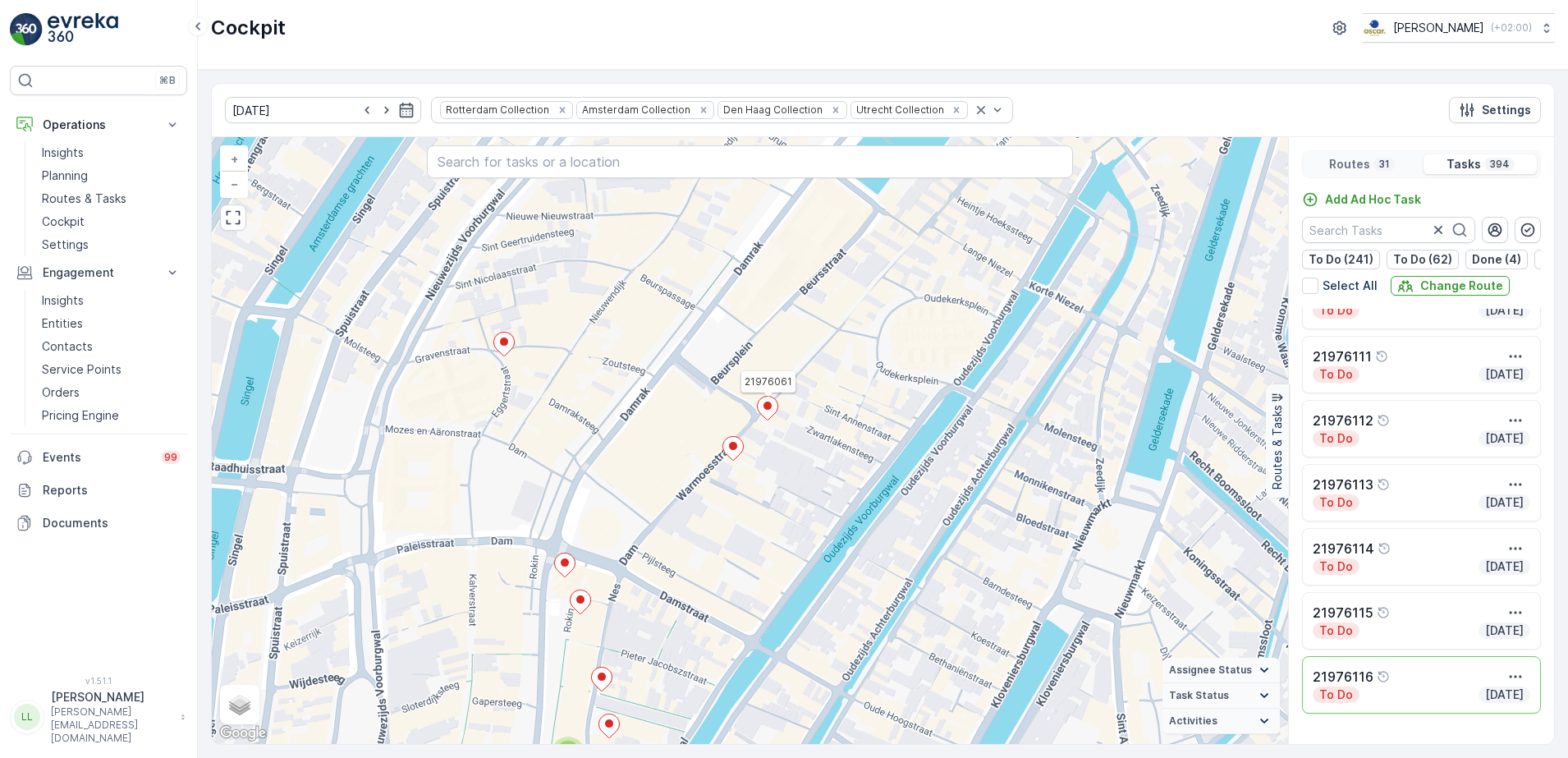
click at [765, 411] on icon at bounding box center [767, 408] width 21 height 24
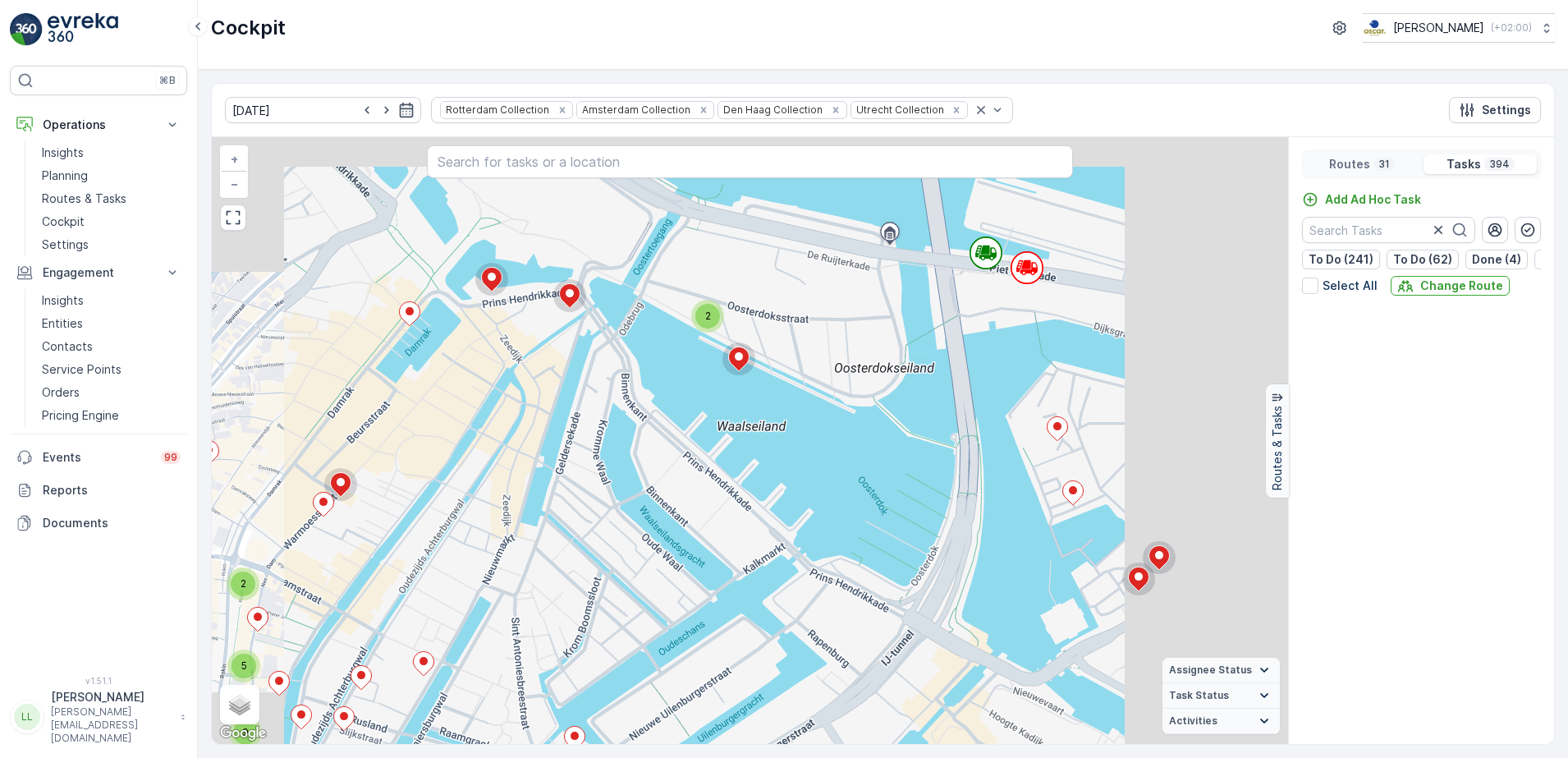
scroll to position [6471, 0]
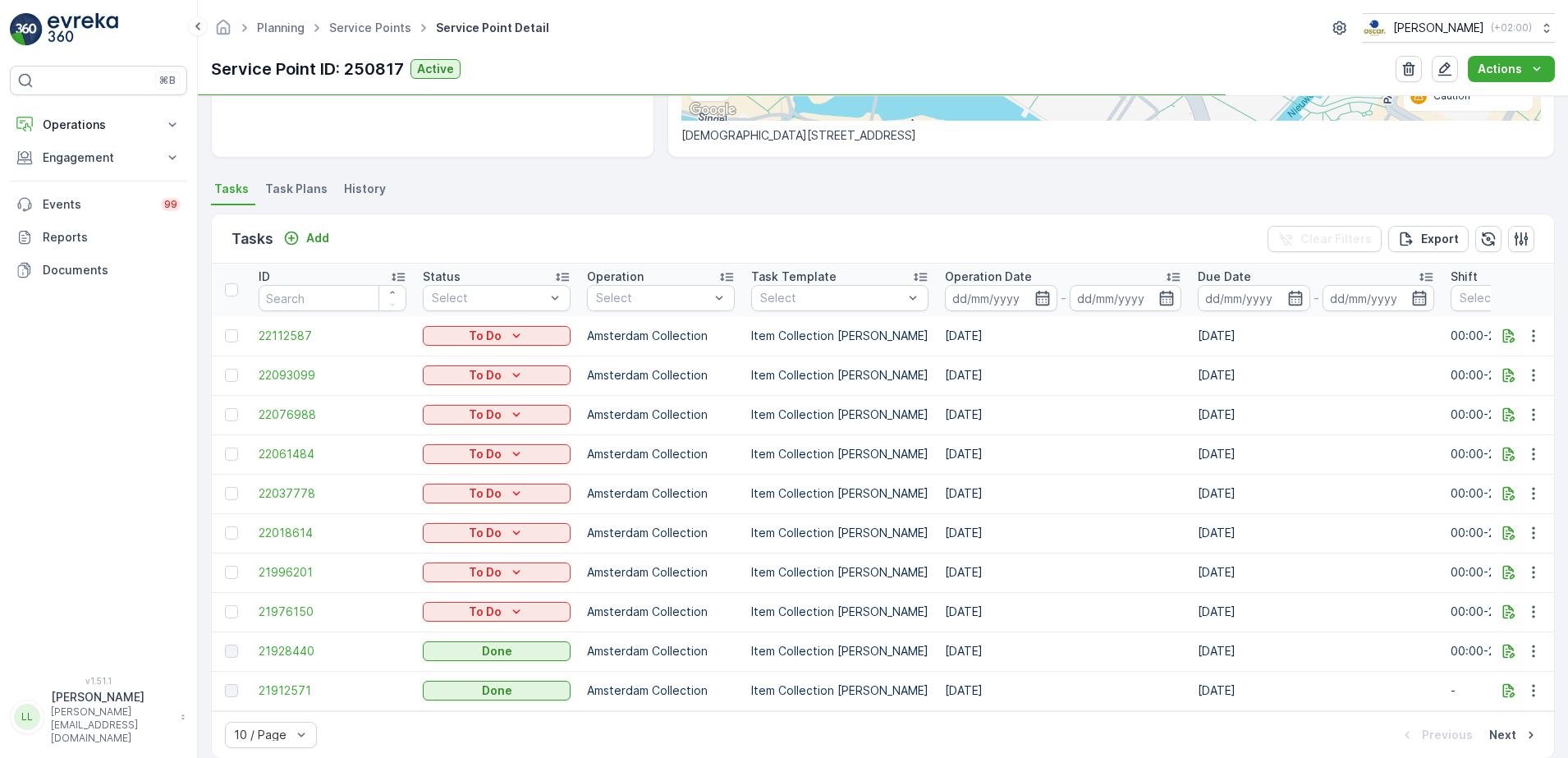
scroll to position [392, 0]
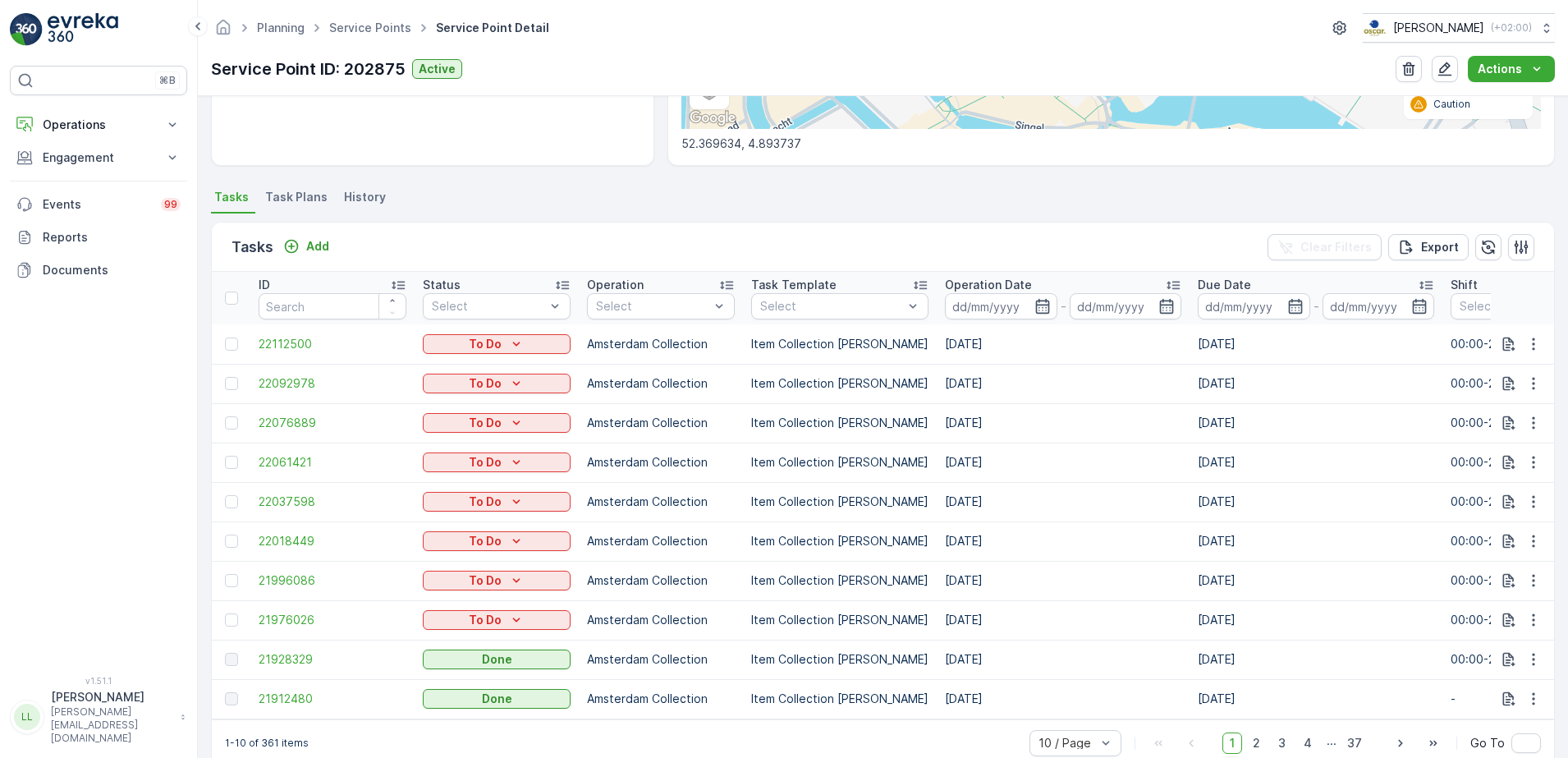
scroll to position [392, 0]
